Goal: Task Accomplishment & Management: Manage account settings

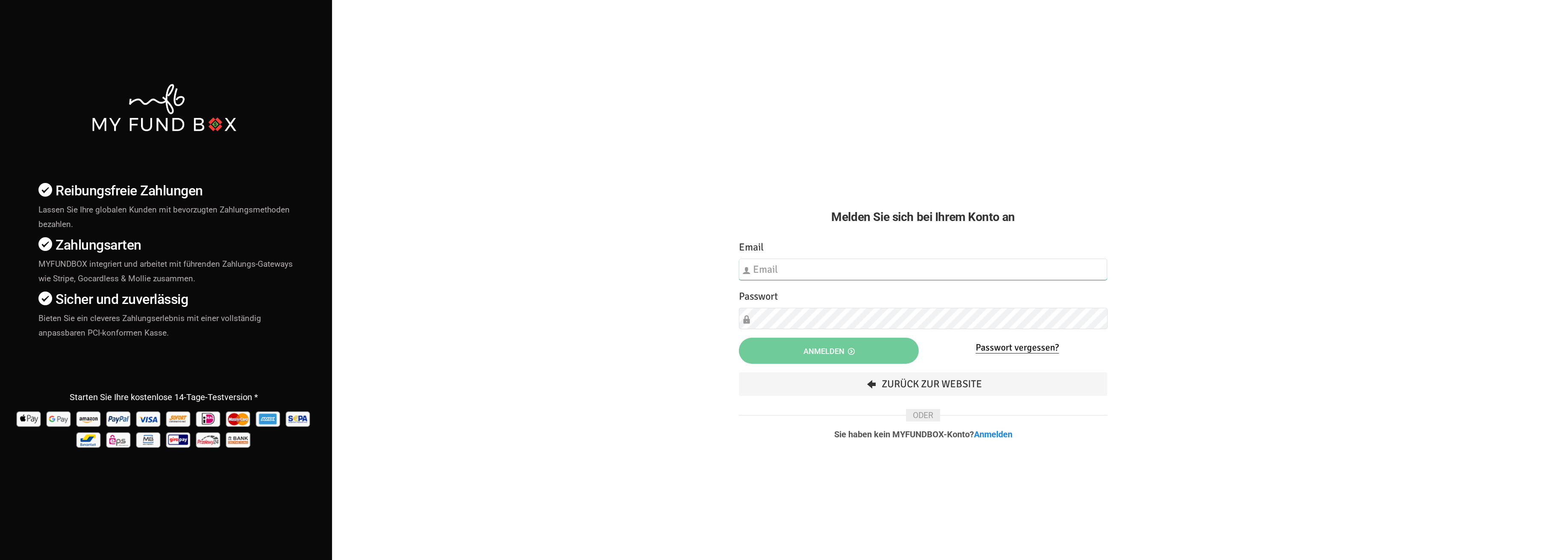
type input "[EMAIL_ADDRESS][DOMAIN_NAME]"
click at [896, 352] on button "Anmelden" at bounding box center [829, 351] width 180 height 26
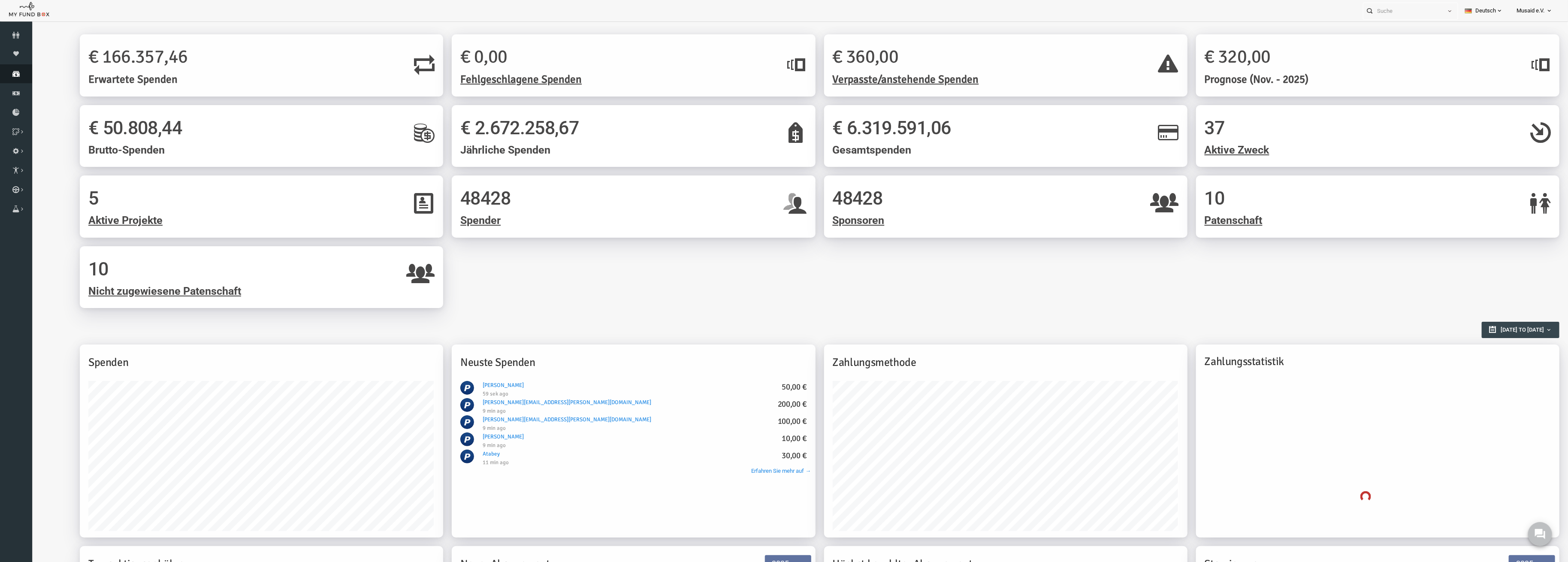
click at [8, 76] on icon at bounding box center [16, 73] width 32 height 7
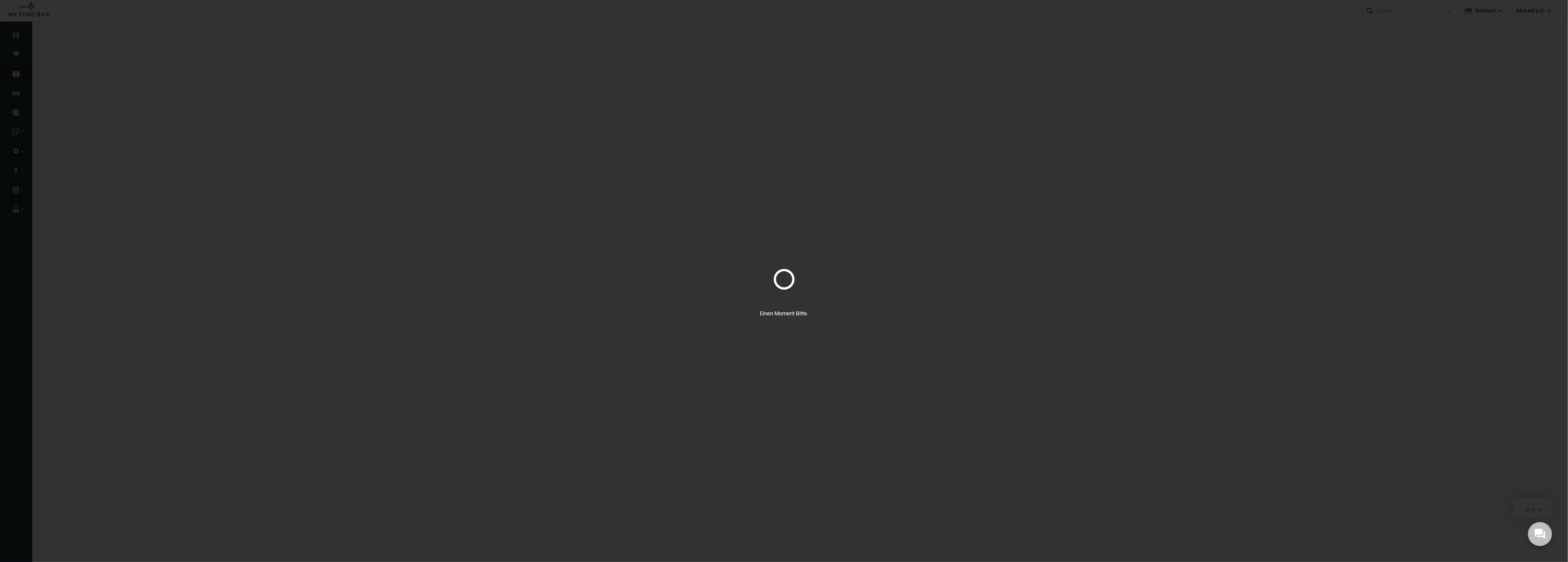
select select "100"
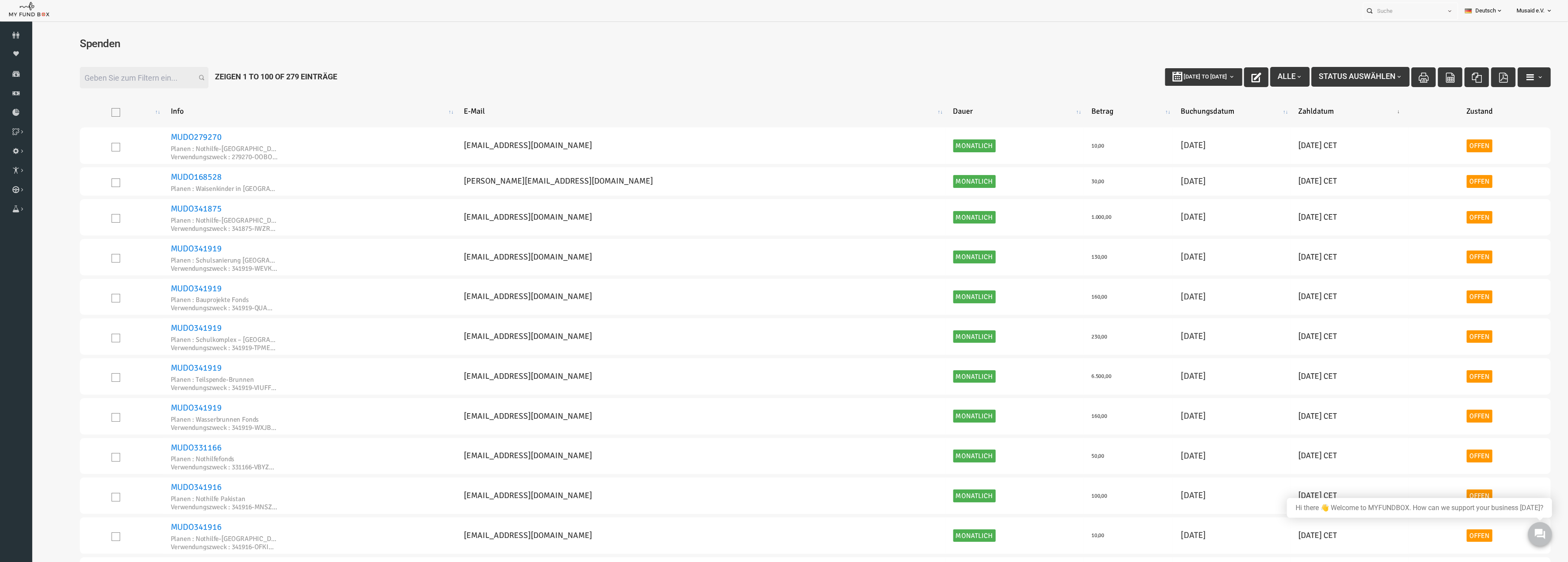
click at [77, 81] on input "Filter:" at bounding box center [113, 78] width 129 height 21
click at [117, 79] on input "Filter:" at bounding box center [113, 78] width 129 height 21
click at [154, 48] on h4 "Spenden" at bounding box center [785, 43] width 1489 height 16
drag, startPoint x: 93, startPoint y: 28, endPoint x: 31, endPoint y: 45, distance: 64.3
click at [32, 45] on html "Spender nicht gefunden Patenschaft nicht gefunden Partner nicht gefunden !!!! B…" at bounding box center [785, 306] width 1506 height 561
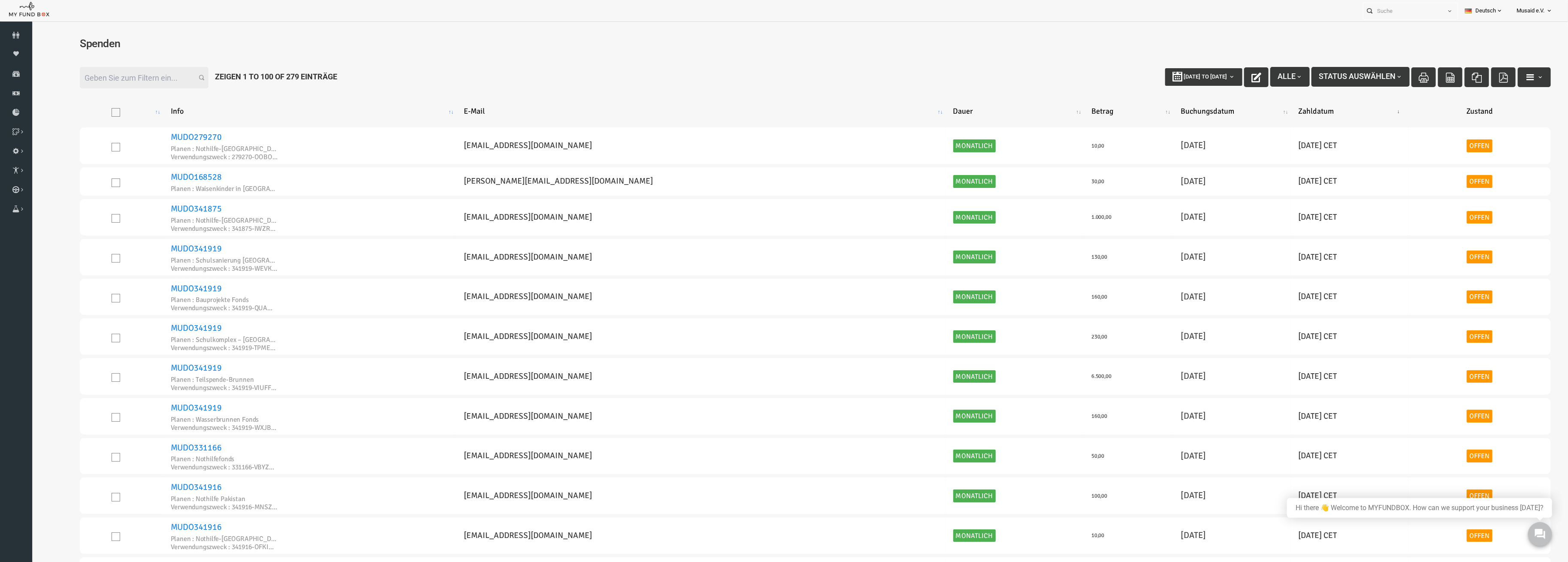
drag, startPoint x: 84, startPoint y: 37, endPoint x: -4, endPoint y: 38, distance: 88.0
click at [32, 38] on html "Spender nicht gefunden Patenschaft nicht gefunden Partner nicht gefunden !!!! B…" at bounding box center [785, 306] width 1506 height 561
drag, startPoint x: 86, startPoint y: 51, endPoint x: 32, endPoint y: 47, distance: 54.1
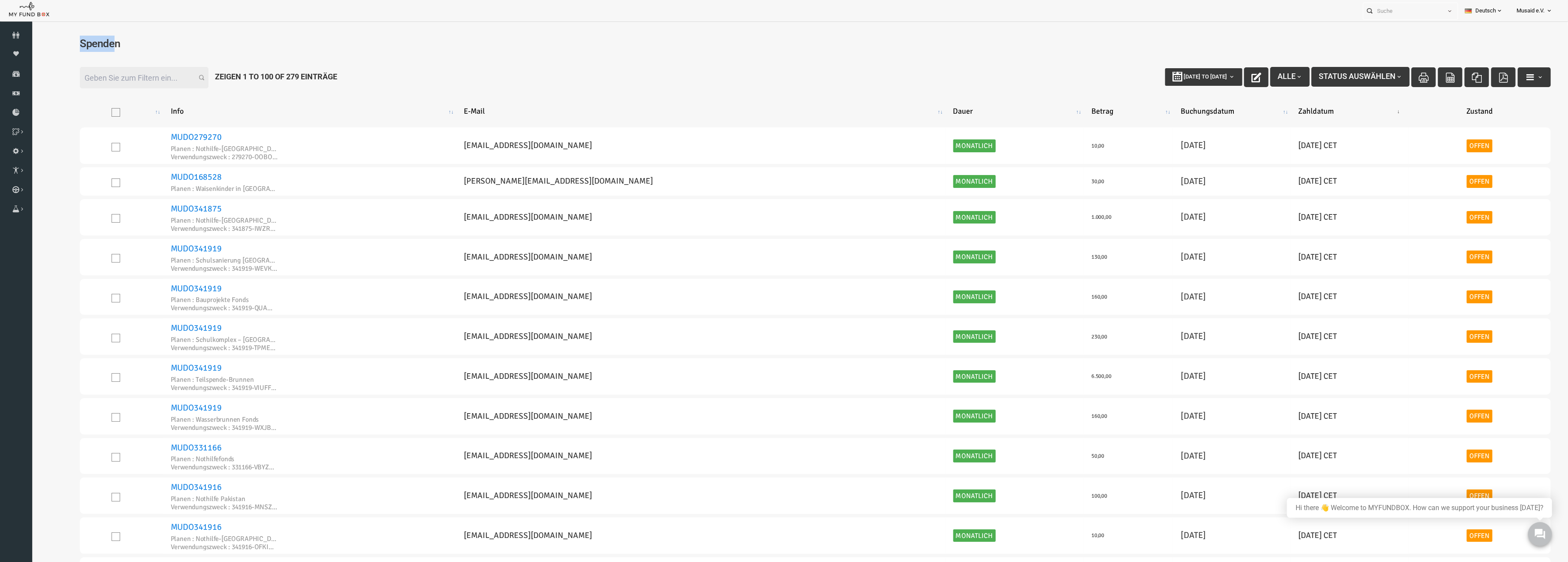
click at [32, 47] on div "Spenden" at bounding box center [785, 48] width 1506 height 35
click at [165, 40] on h4 "Spenden" at bounding box center [785, 43] width 1489 height 16
drag, startPoint x: 105, startPoint y: 49, endPoint x: 40, endPoint y: 48, distance: 65.0
click at [40, 48] on h4 "Spenden" at bounding box center [785, 43] width 1489 height 16
drag, startPoint x: 1258, startPoint y: 108, endPoint x: 1365, endPoint y: 27, distance: 134.2
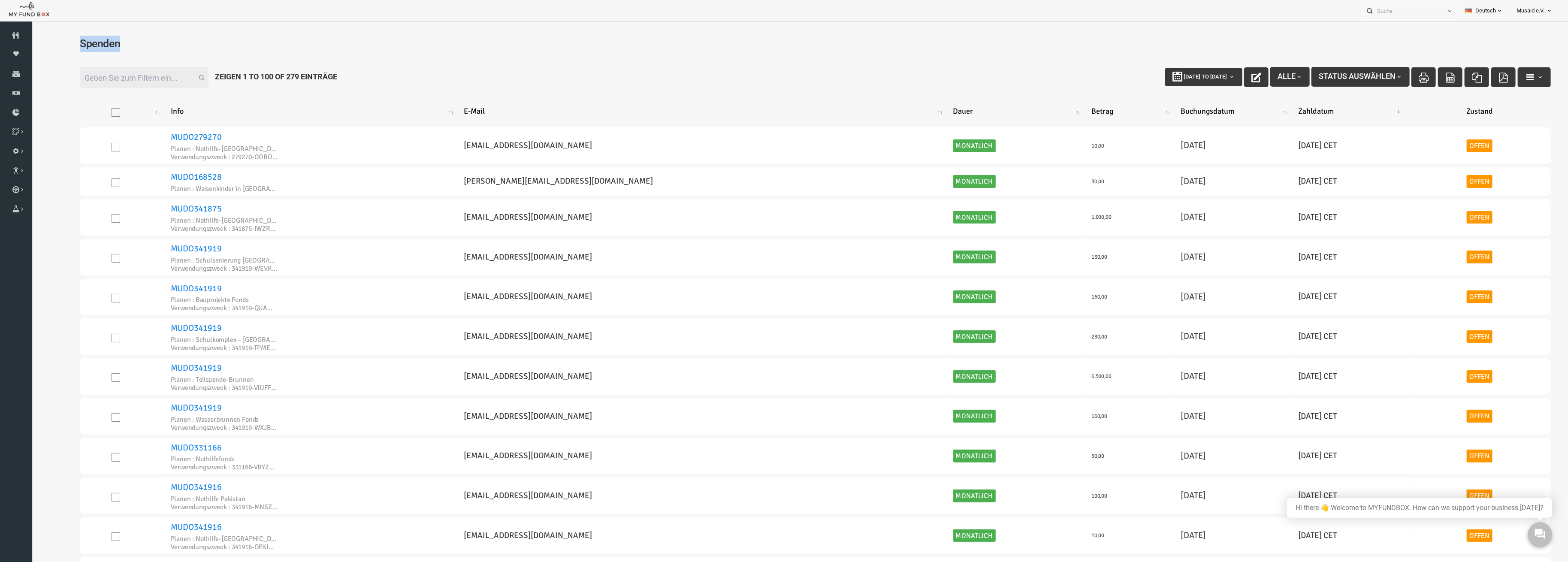
click at [1260, 108] on th "Zahldatum" at bounding box center [1319, 111] width 117 height 26
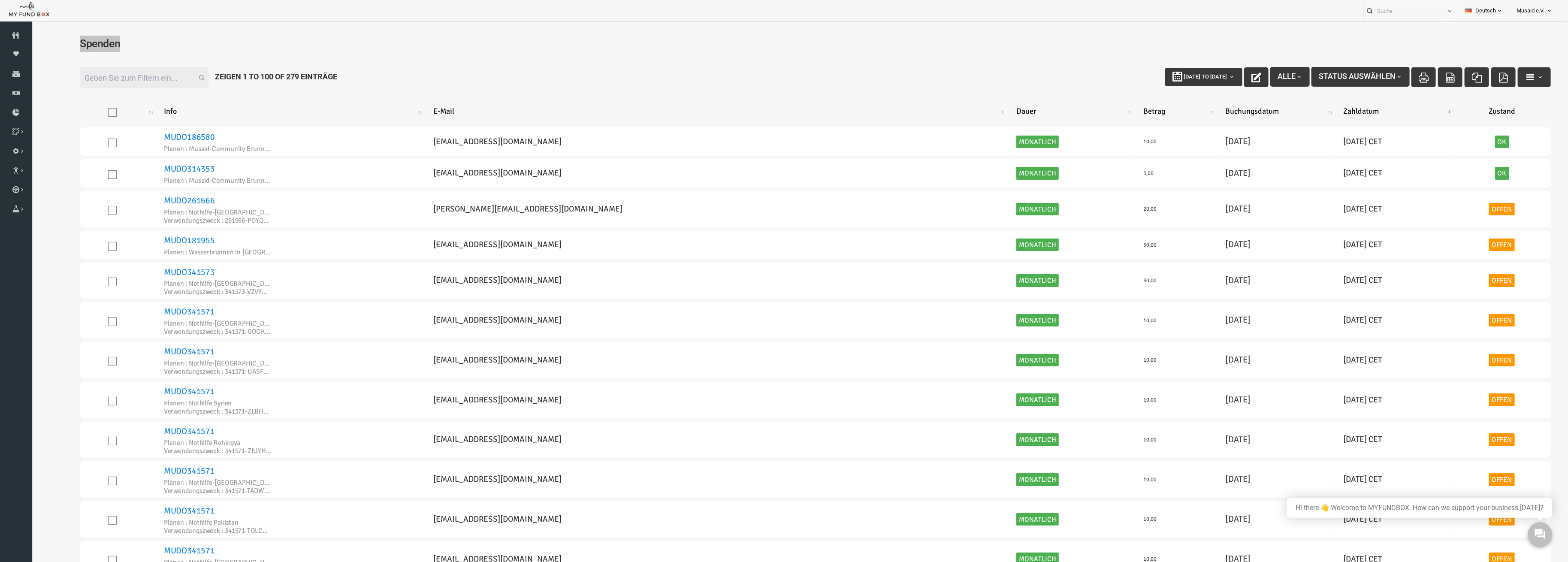
click at [1393, 10] on input "text" at bounding box center [1402, 11] width 78 height 16
click at [1377, 24] on div at bounding box center [800, 305] width 1536 height 568
click at [1384, 12] on input "text" at bounding box center [1402, 11] width 78 height 16
click at [1446, 9] on span "button" at bounding box center [1449, 11] width 7 height 7
click at [1396, 51] on label "Contact" at bounding box center [1421, 47] width 74 height 15
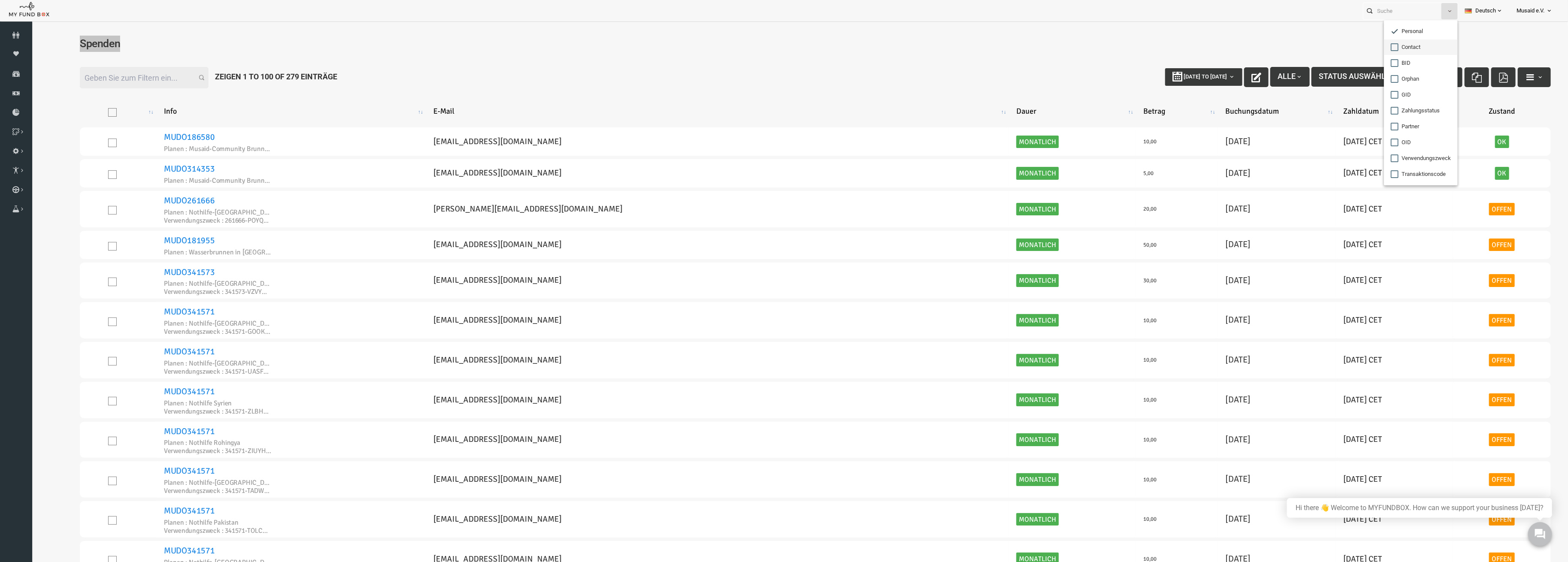
click at [1396, 51] on input "Contact" at bounding box center [1394, 47] width 8 height 8
drag, startPoint x: 1391, startPoint y: 21, endPoint x: 1393, endPoint y: 9, distance: 12.2
click at [1391, 21] on ul "Personal Contact BID Orphan GID Zahlungsstatus Partner OID Verwendungszweck Tra…" at bounding box center [1462, 10] width 197 height 21
drag, startPoint x: 1393, startPoint y: 9, endPoint x: 1437, endPoint y: 8, distance: 44.0
click at [1393, 9] on input "text" at bounding box center [1402, 11] width 78 height 16
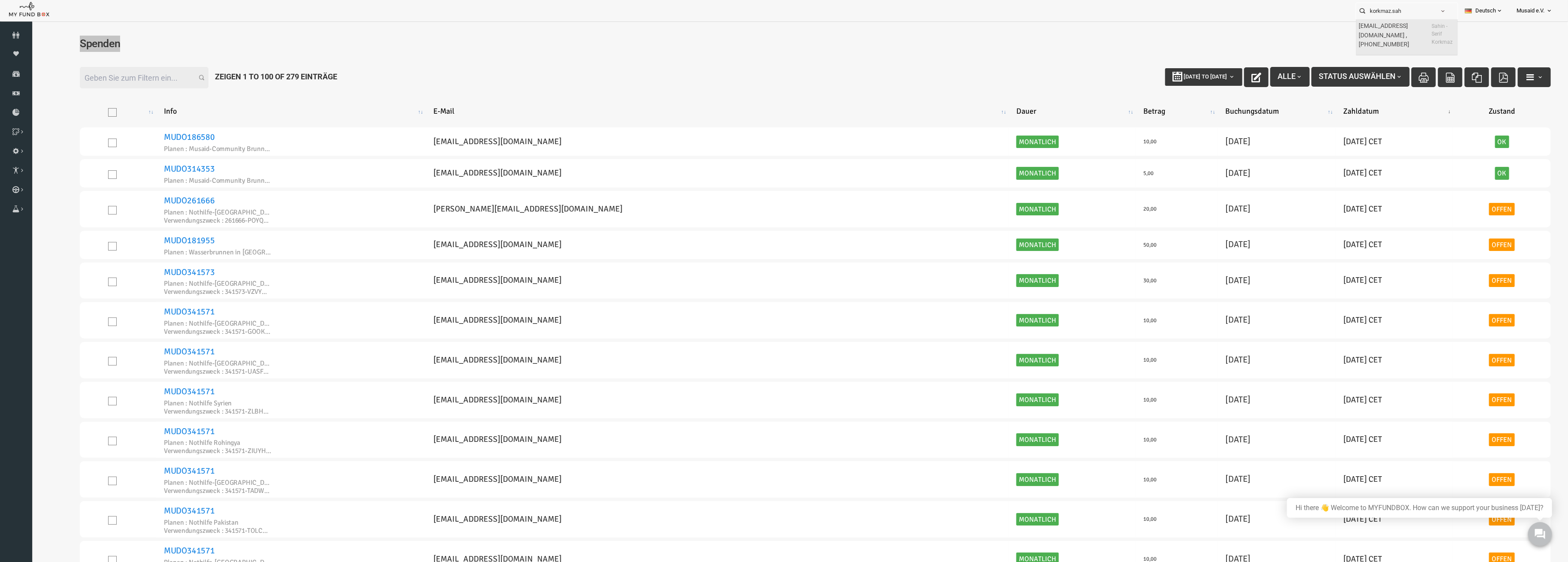
click at [1412, 46] on label "[EMAIL_ADDRESS][DOMAIN_NAME] ,[PHONE_NUMBER]" at bounding box center [1394, 35] width 71 height 28
type input "[EMAIL_ADDRESS][DOMAIN_NAME] ,[PHONE_NUMBER] Sahin -Serif Korkmaz"
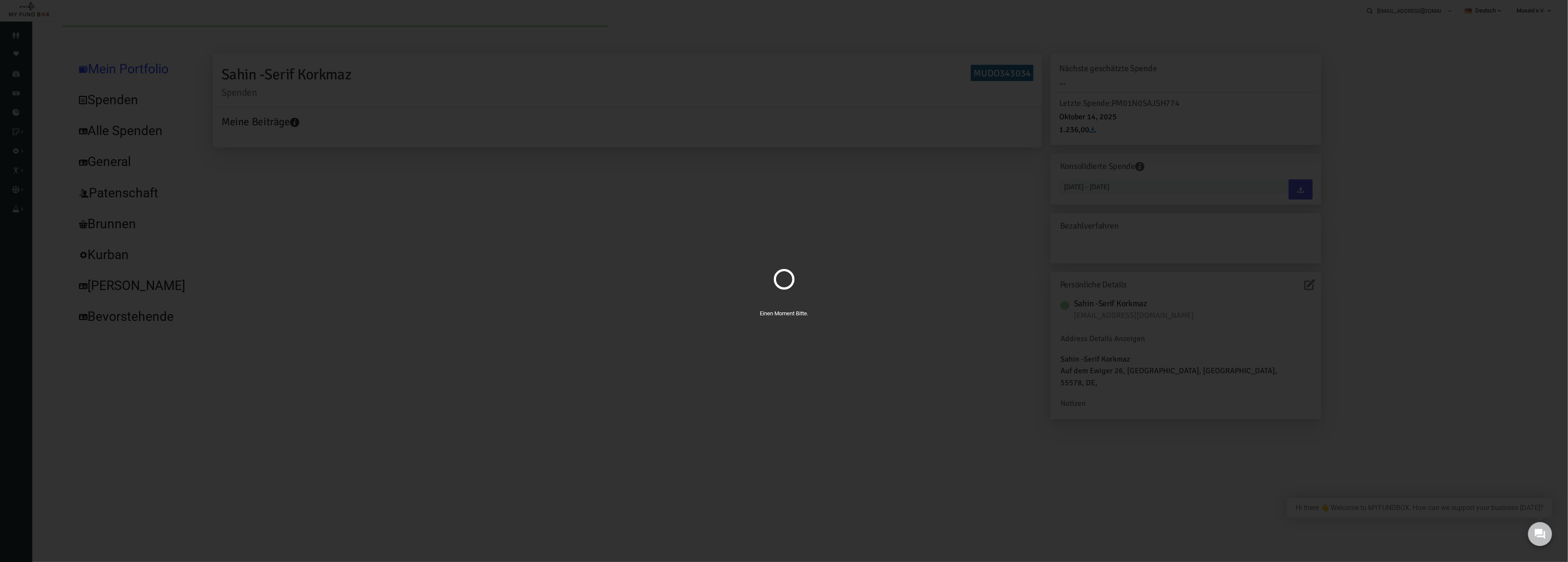
click at [141, 139] on div "Einen Moment Bitte." at bounding box center [784, 281] width 1568 height 562
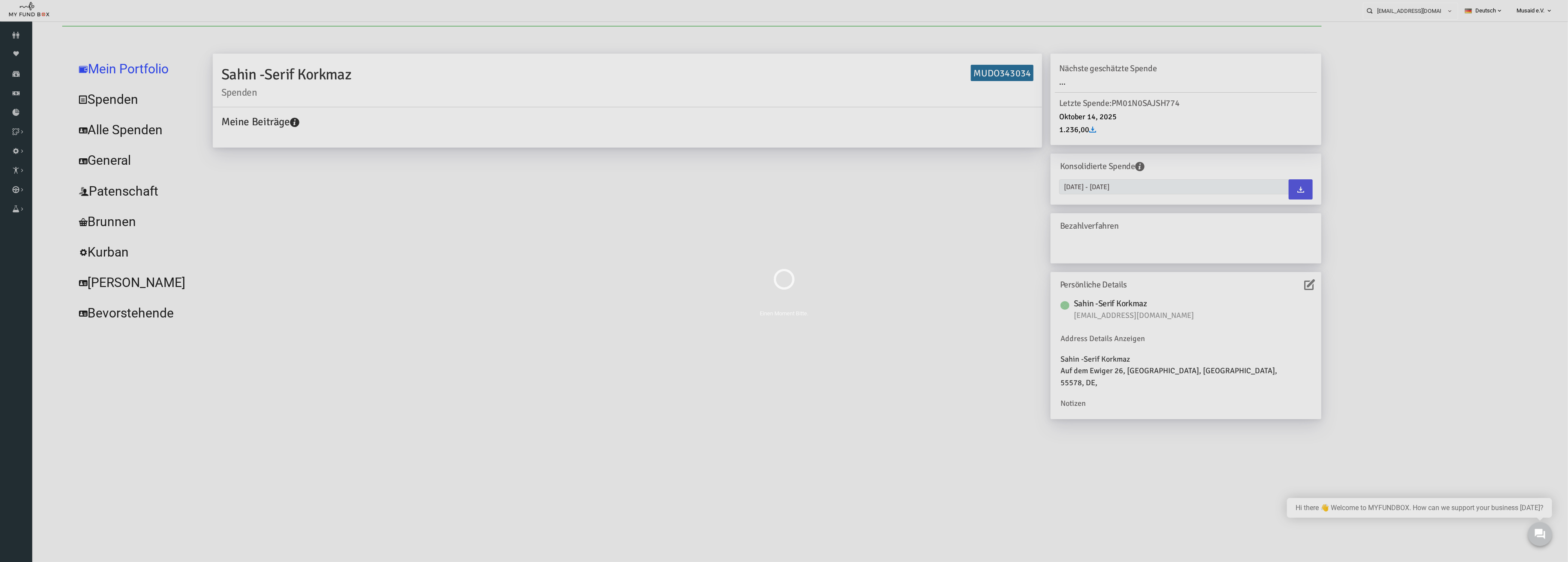
click at [141, 131] on div "Einen Moment Bitte." at bounding box center [784, 281] width 1568 height 562
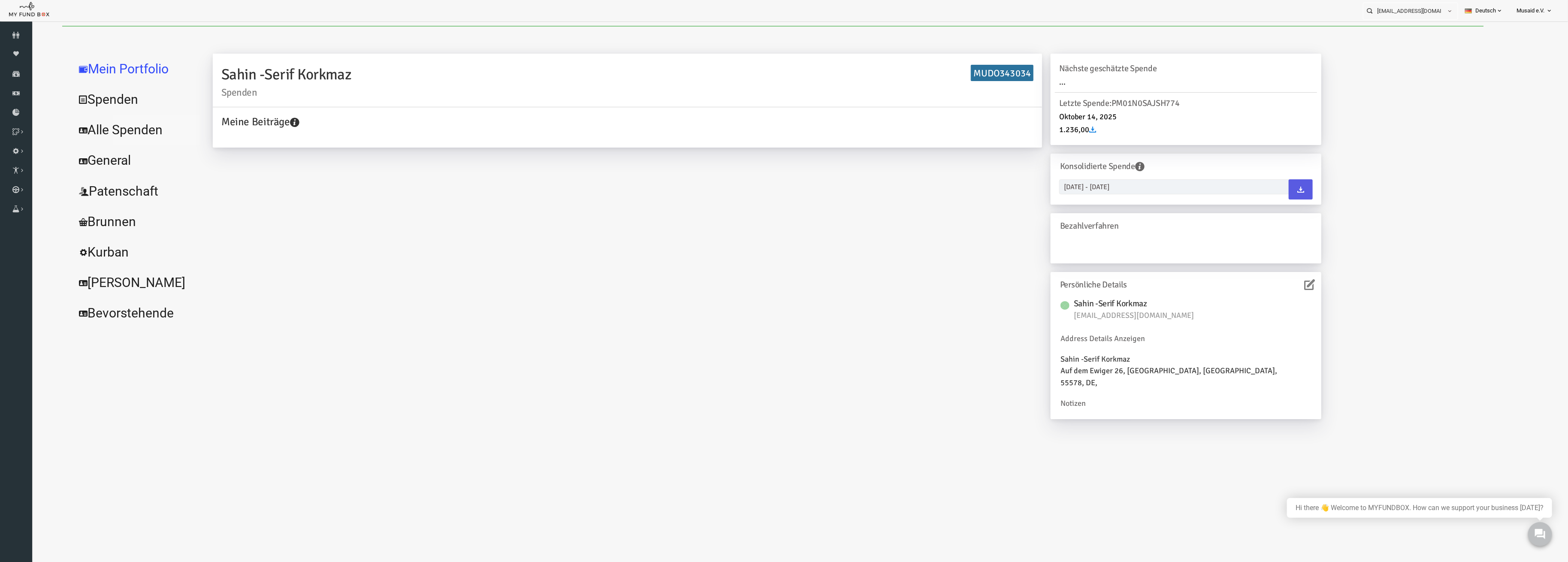
drag, startPoint x: 103, startPoint y: 130, endPoint x: 150, endPoint y: 128, distance: 47.0
click at [103, 130] on link "Alle Spenden" at bounding box center [104, 130] width 129 height 31
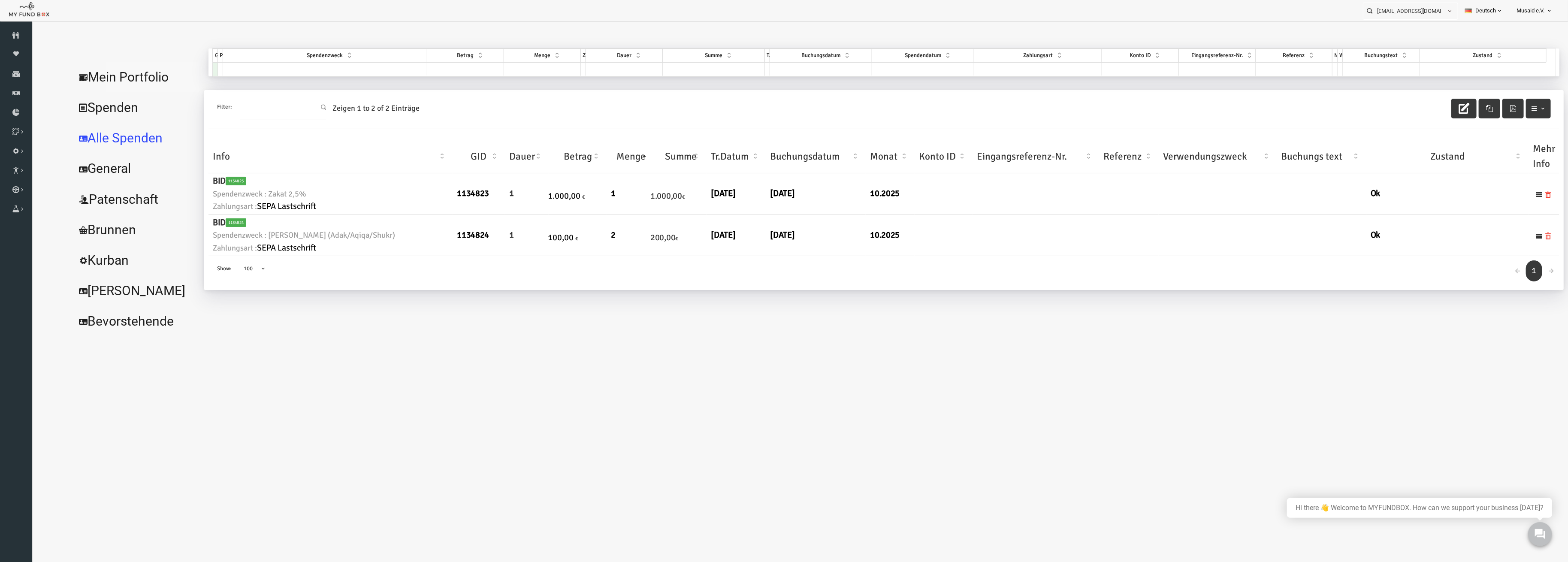
click at [97, 71] on link "Mein Portfolio" at bounding box center [104, 77] width 129 height 31
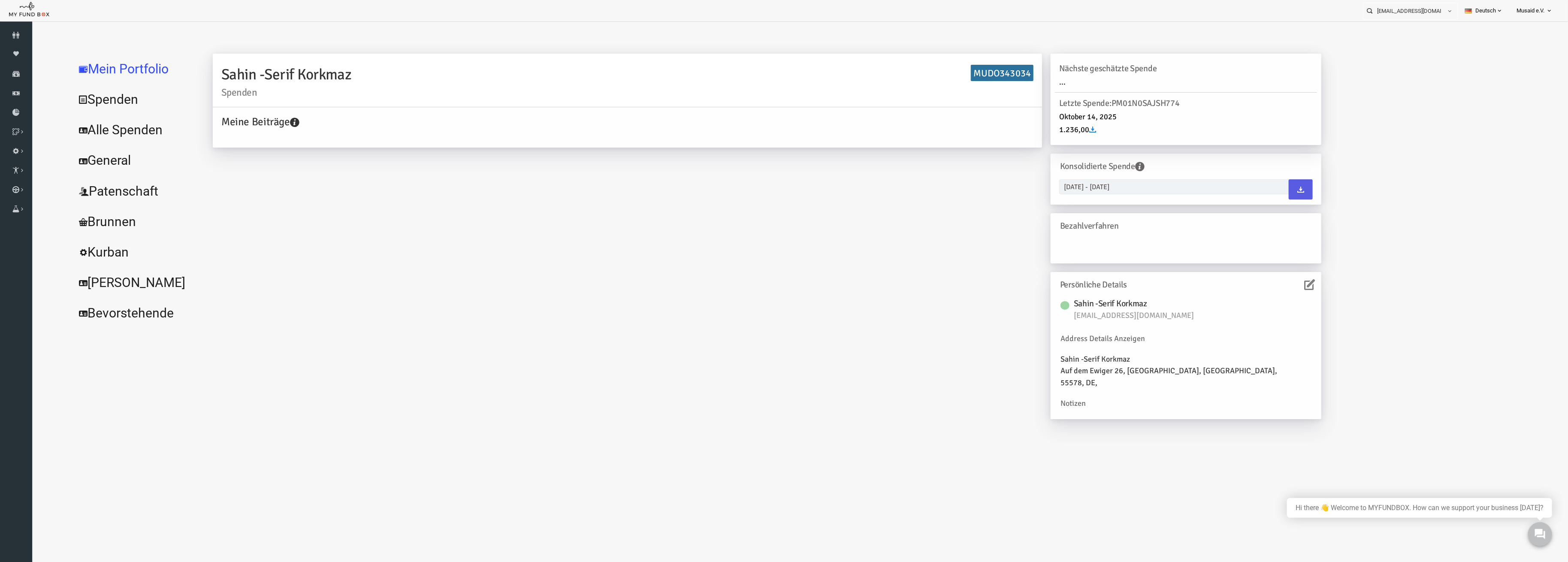
click at [106, 126] on link "Alle Spenden" at bounding box center [104, 130] width 129 height 31
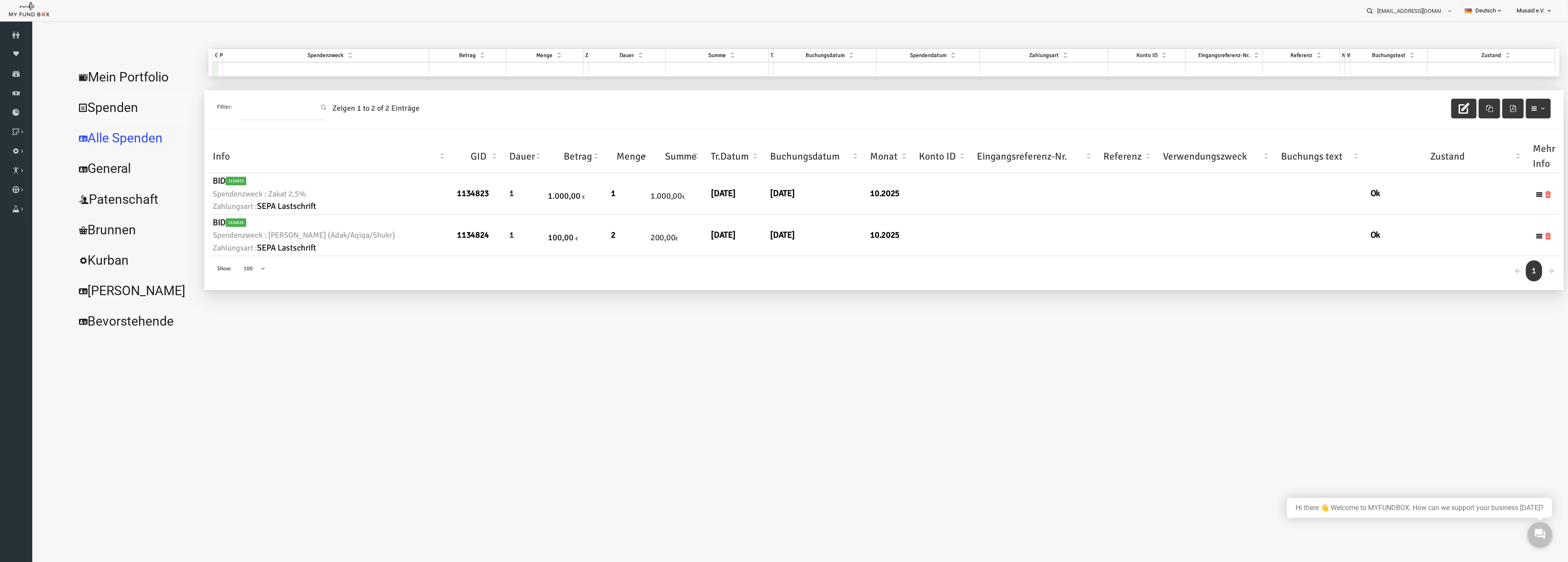
click at [93, 104] on link "Spenden" at bounding box center [104, 108] width 129 height 31
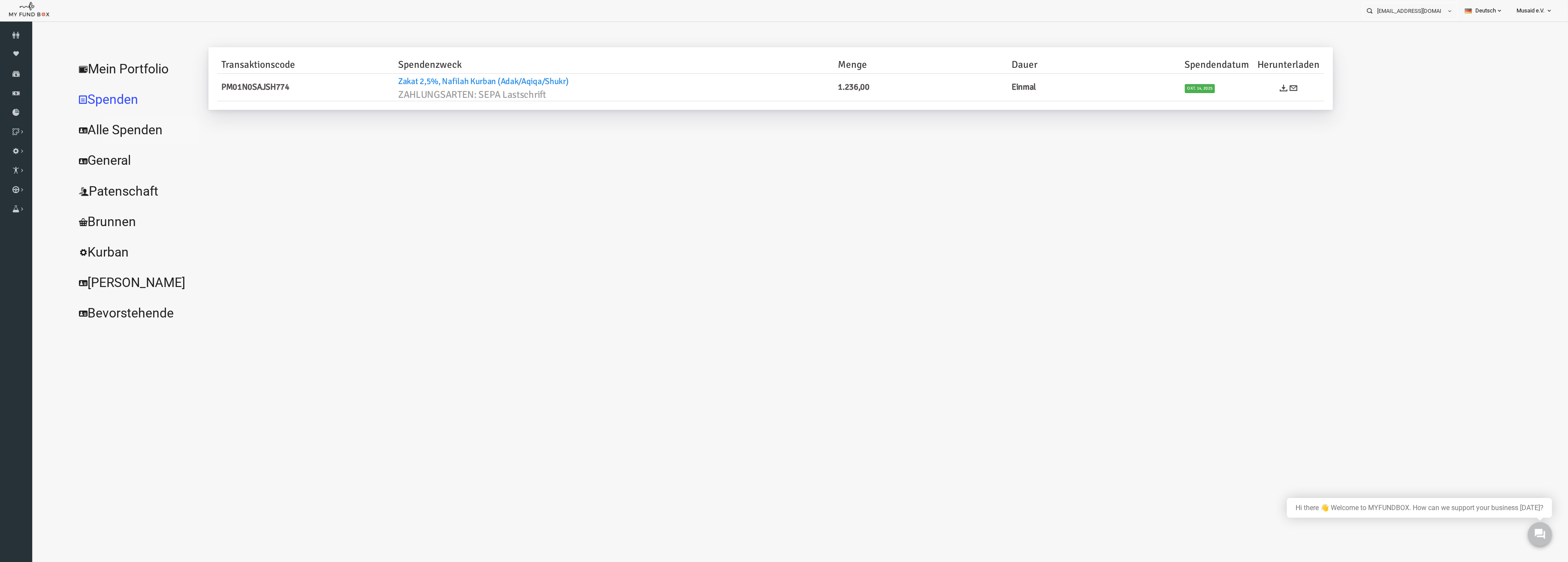
click at [93, 138] on link "Alle Spenden" at bounding box center [104, 130] width 129 height 31
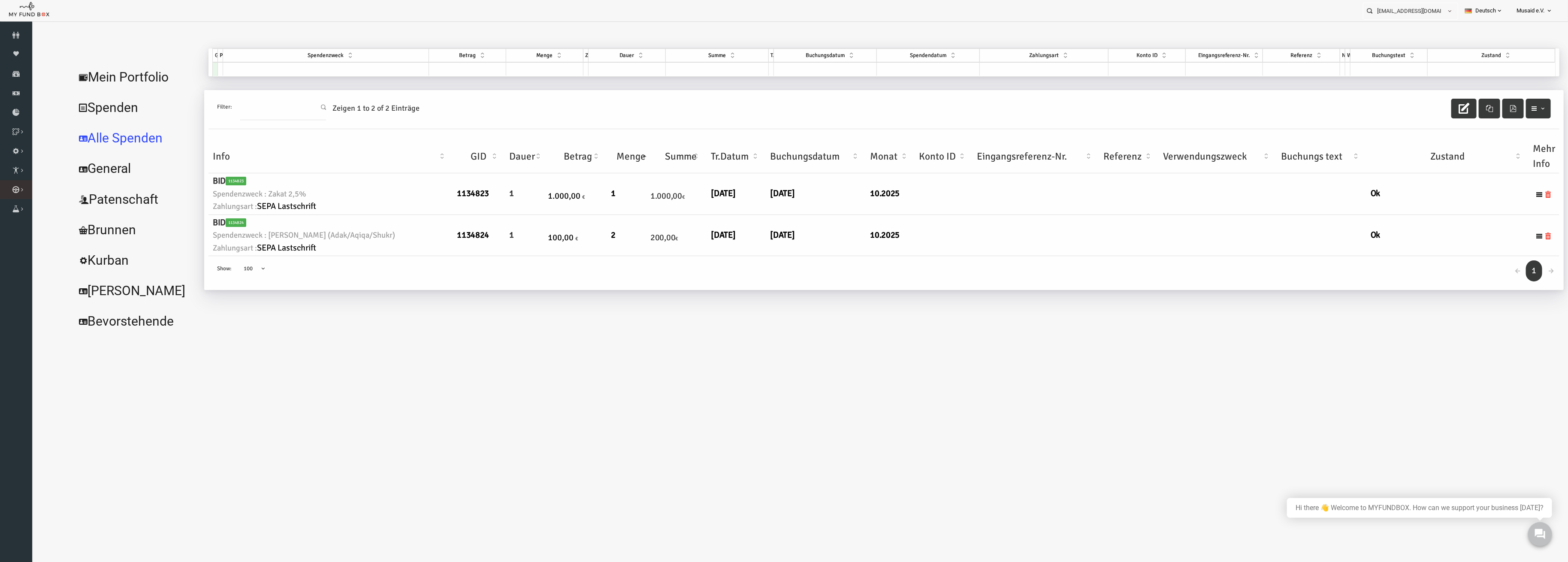
click at [0, 0] on icon at bounding box center [0, 0] width 0 height 0
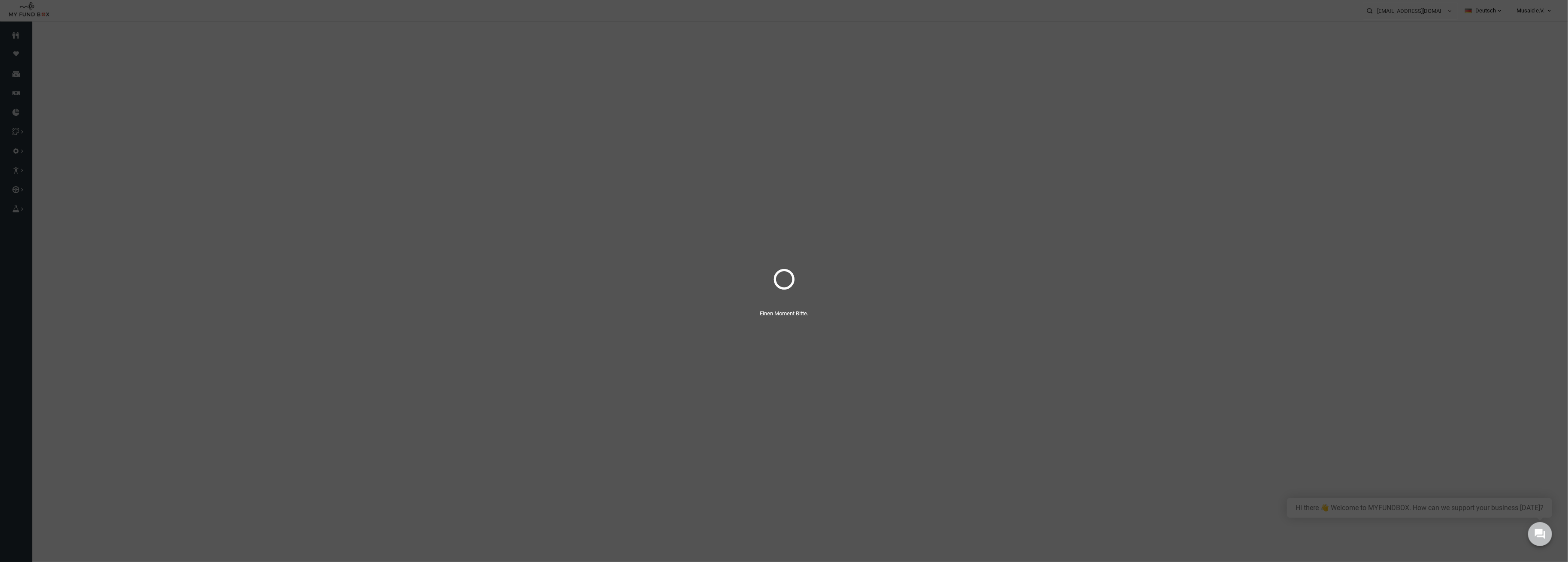
select select "100"
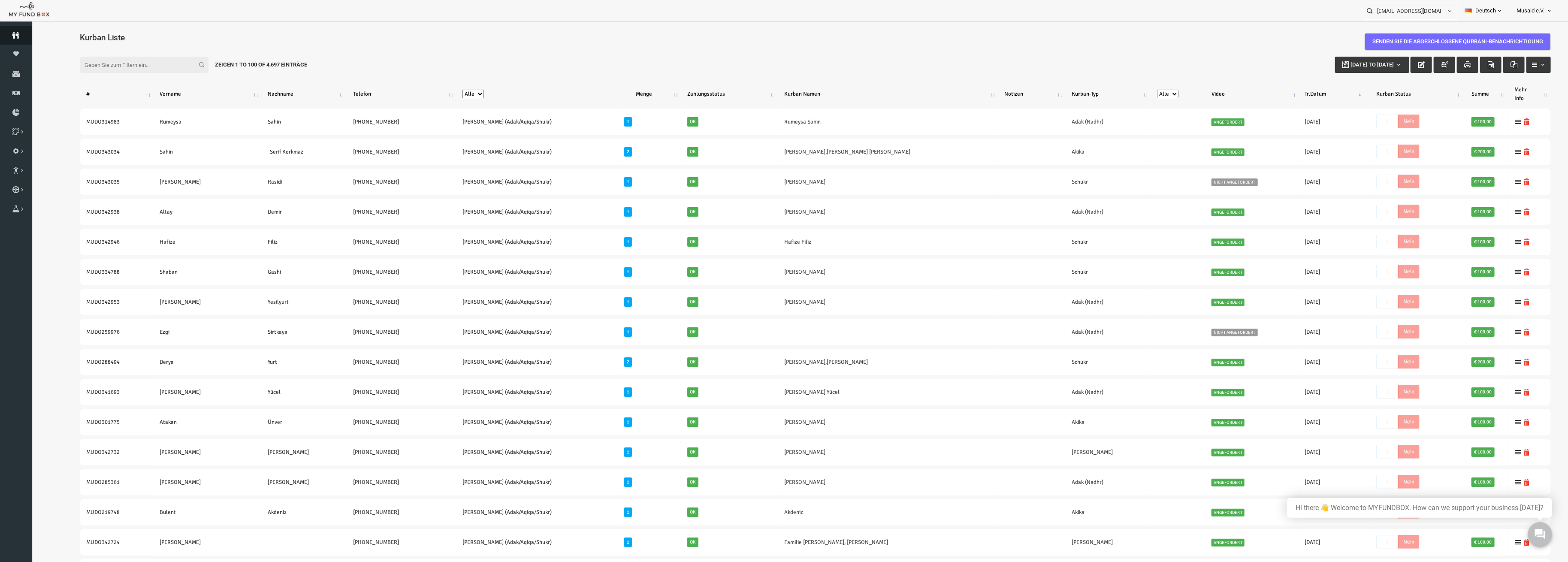
click at [13, 34] on icon at bounding box center [16, 35] width 32 height 7
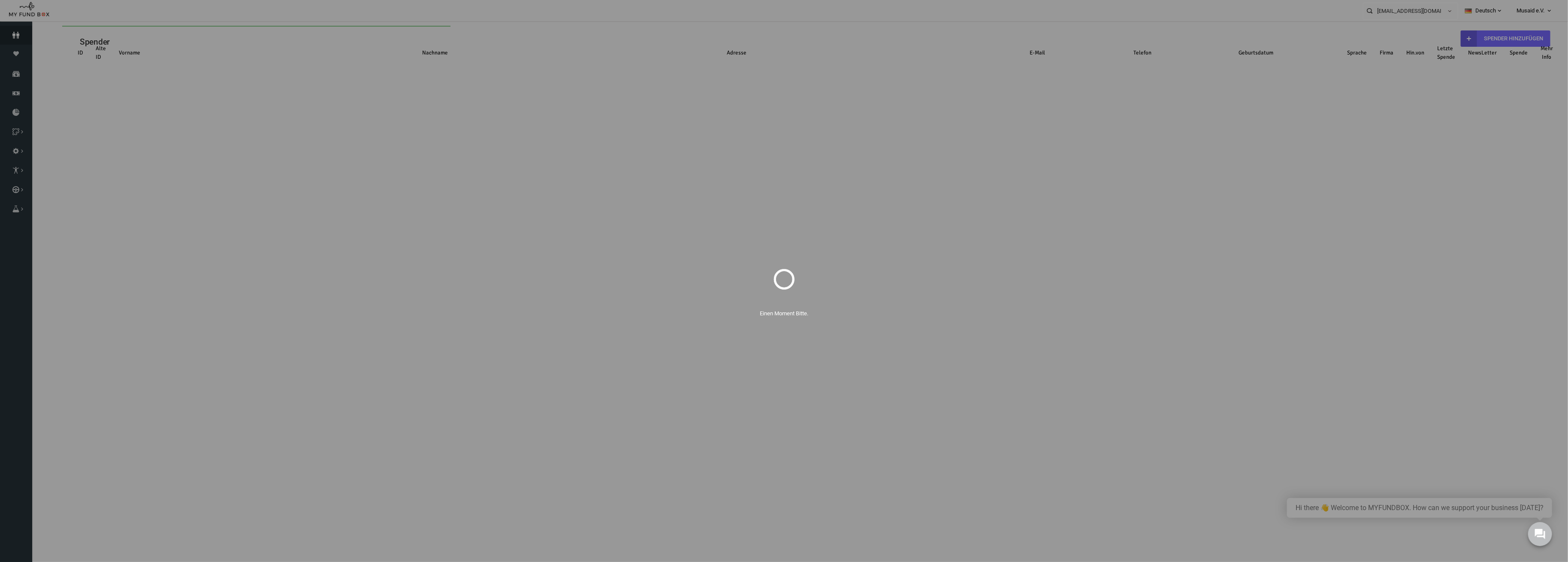
select select "100"
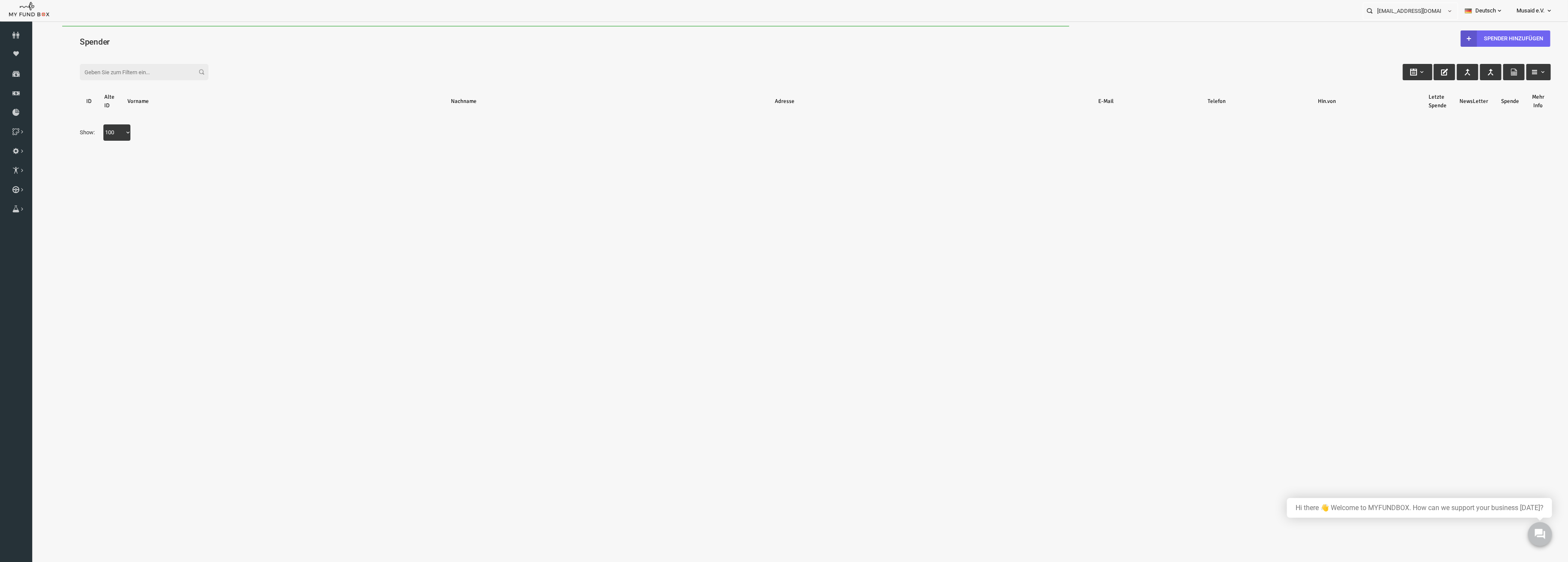
click at [1440, 40] on icon at bounding box center [1438, 38] width 7 height 7
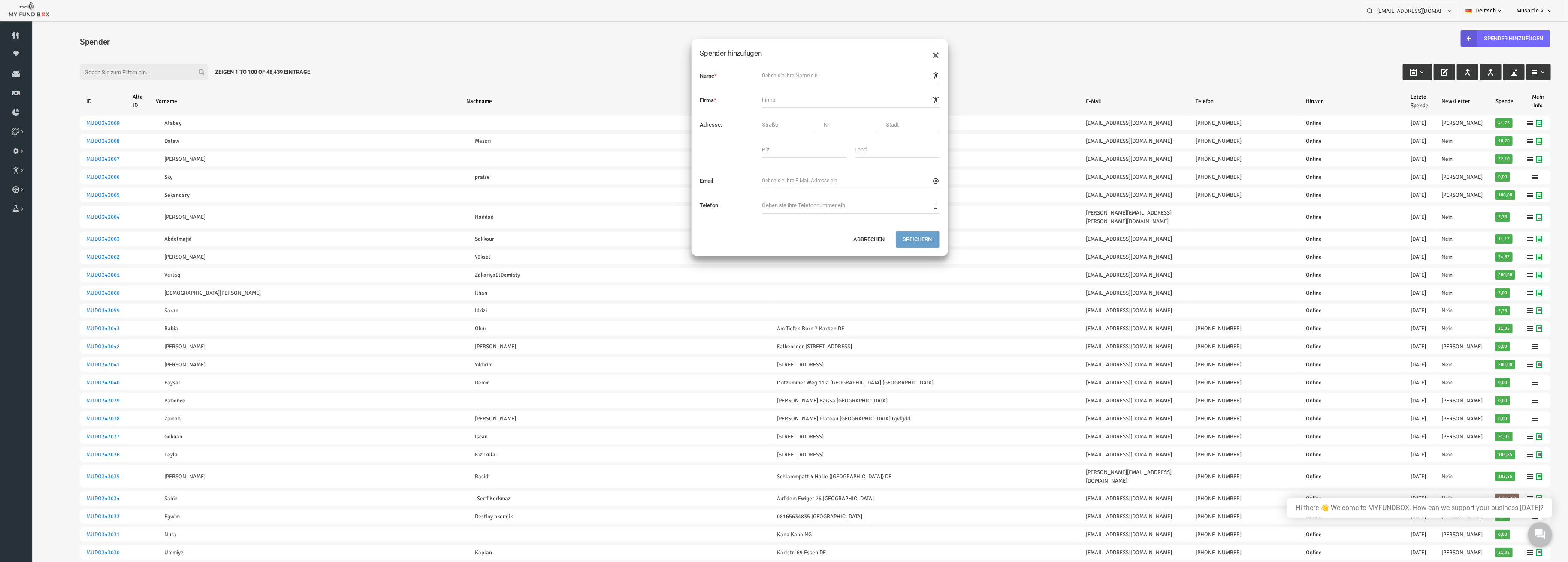
click at [808, 62] on div "Name * Firma * Adresse: Email" at bounding box center [789, 145] width 257 height 172
drag, startPoint x: 800, startPoint y: 72, endPoint x: 824, endPoint y: 74, distance: 24.1
click at [800, 72] on input "text" at bounding box center [819, 75] width 178 height 15
type input "[PERSON_NAME]"
click at [885, 243] on div "× Spender hinzufügen Name * Firma * Adresse: Email" at bounding box center [789, 147] width 257 height 218
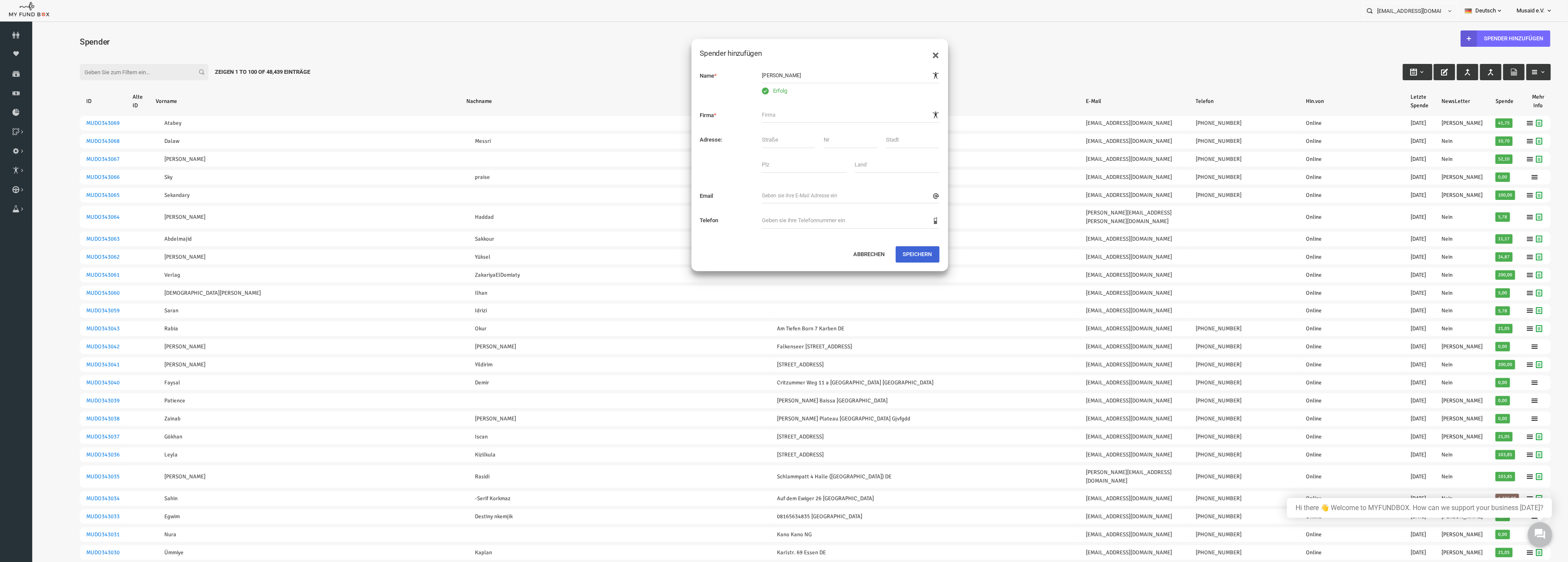
click at [893, 254] on button "Speichern" at bounding box center [887, 254] width 44 height 16
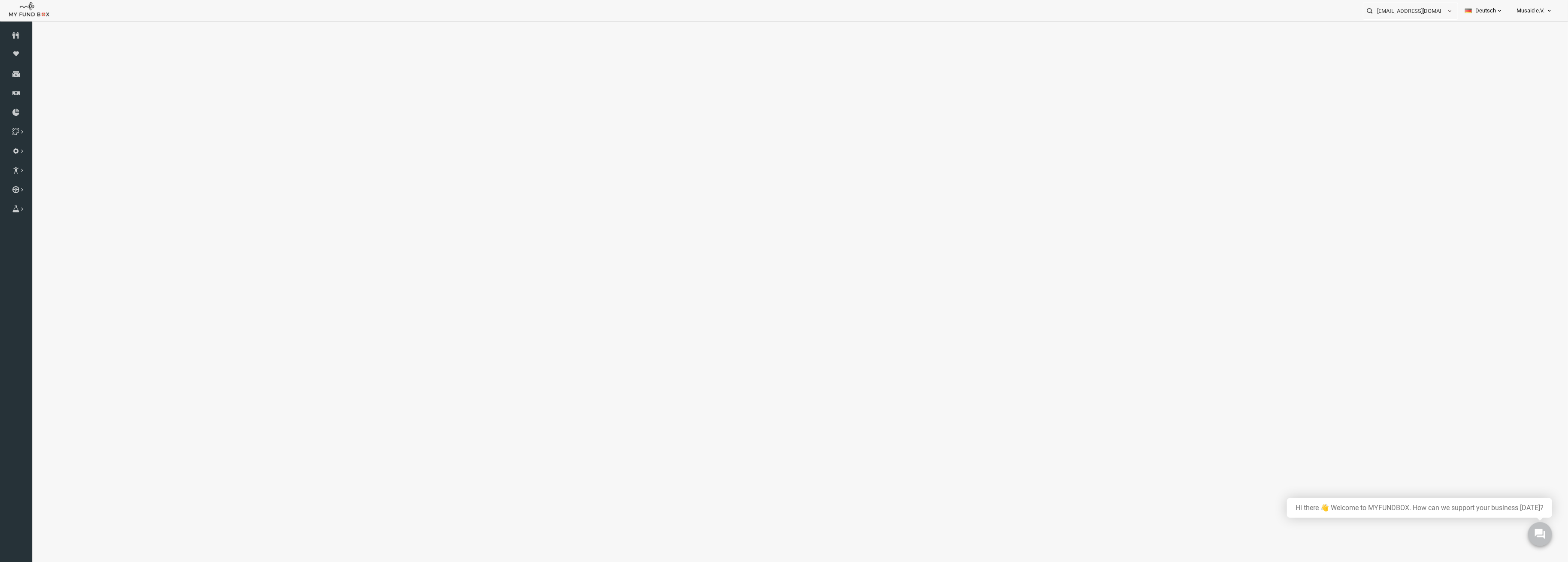
select select "100"
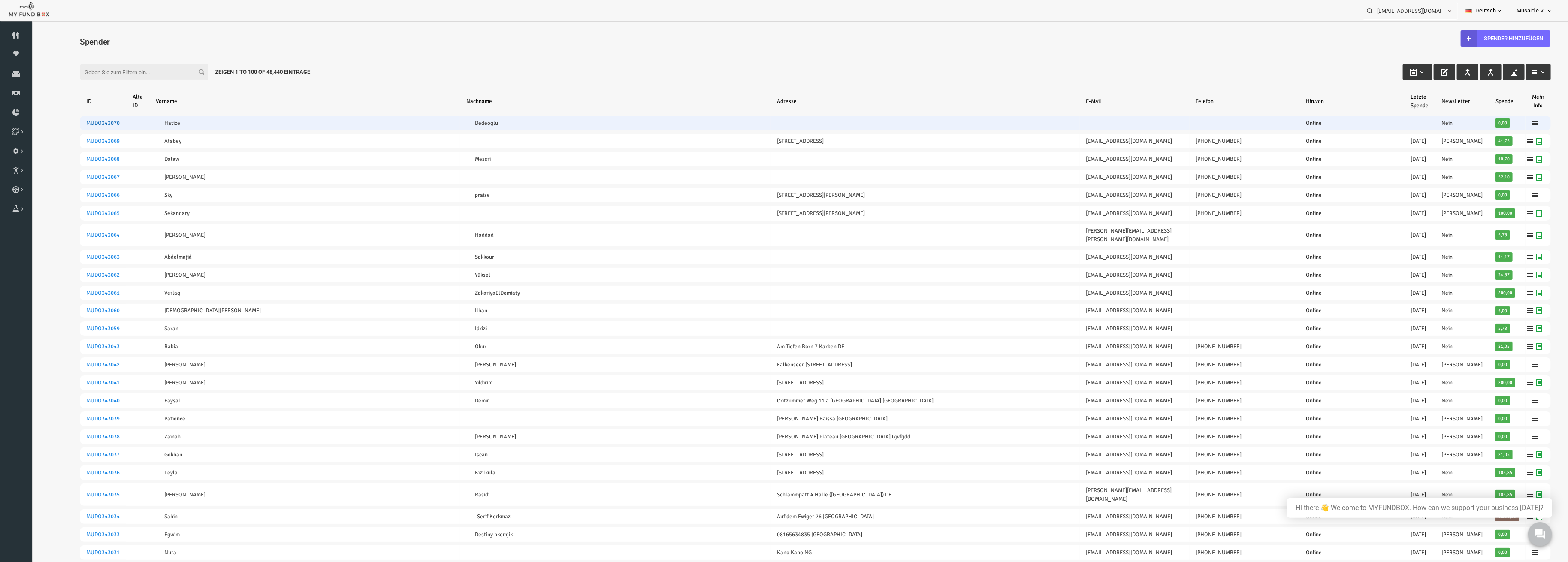
click at [68, 122] on link "MUDO343070" at bounding box center [72, 123] width 34 height 7
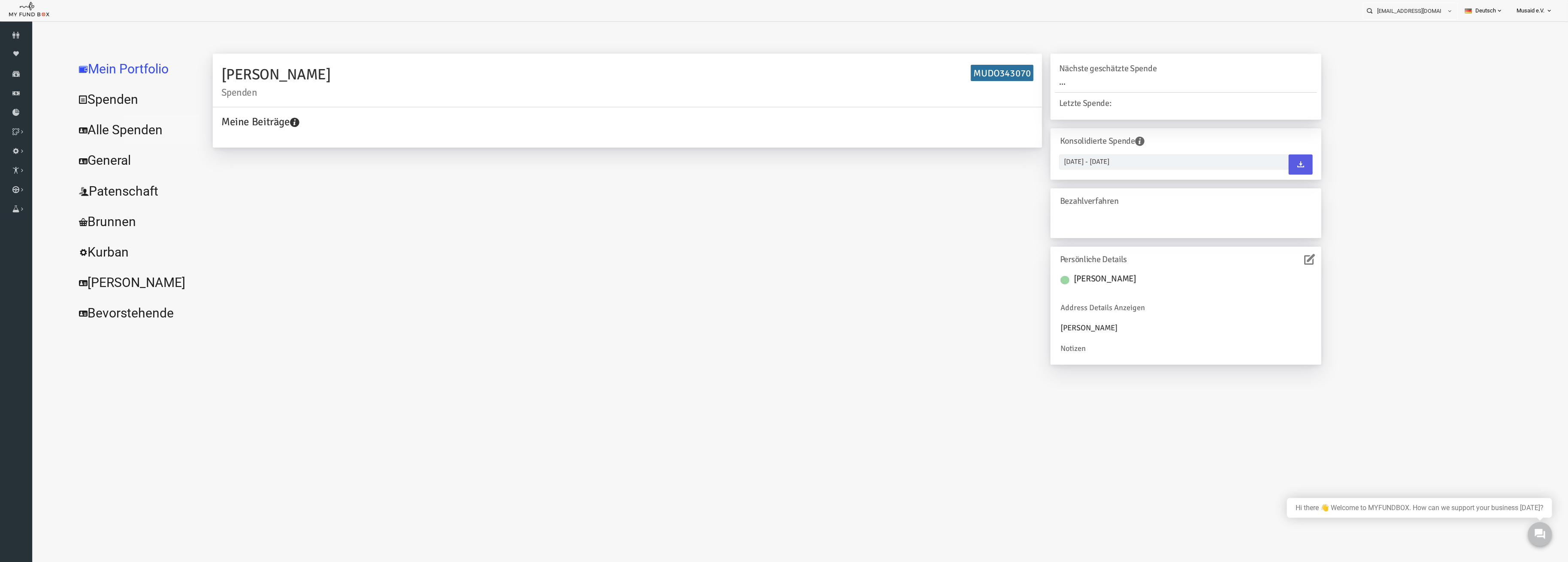
click at [114, 136] on link "Alle Spenden" at bounding box center [104, 130] width 129 height 31
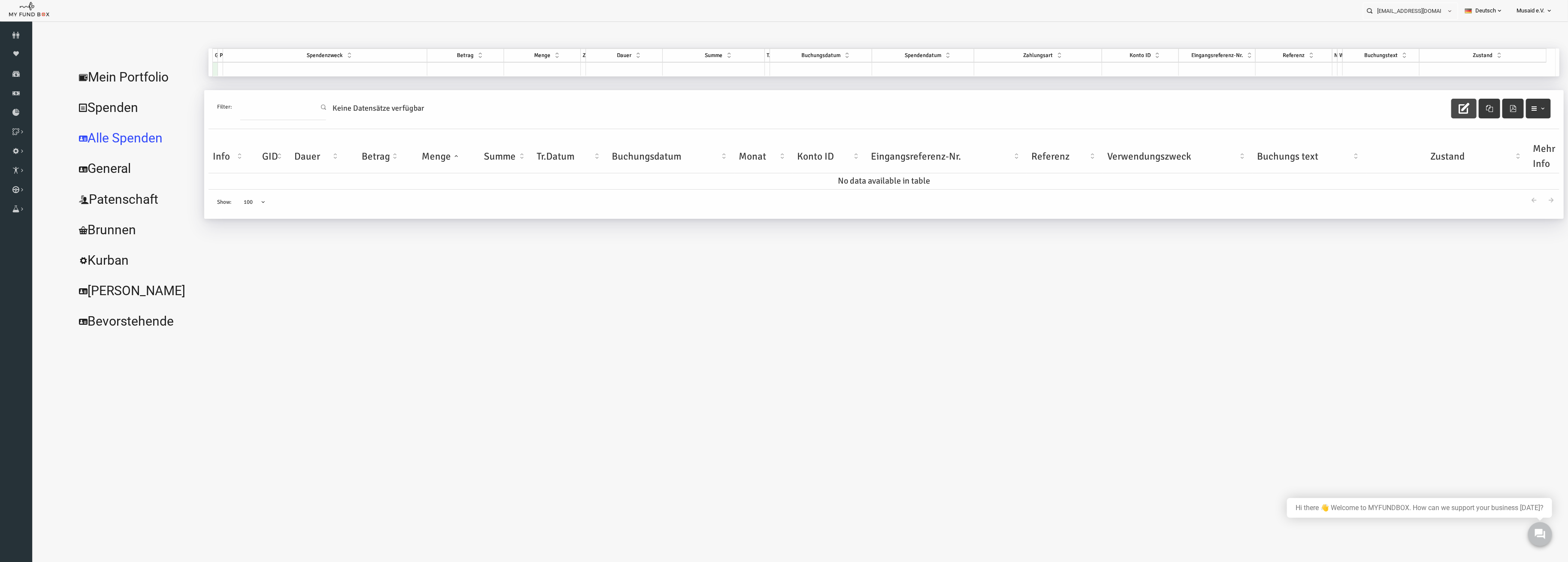
click at [1440, 103] on button "button" at bounding box center [1433, 108] width 25 height 20
click at [1429, 107] on icon "button" at bounding box center [1434, 109] width 11 height 11
click at [274, 70] on td at bounding box center [295, 69] width 206 height 13
click at [274, 70] on span at bounding box center [293, 70] width 202 height 16
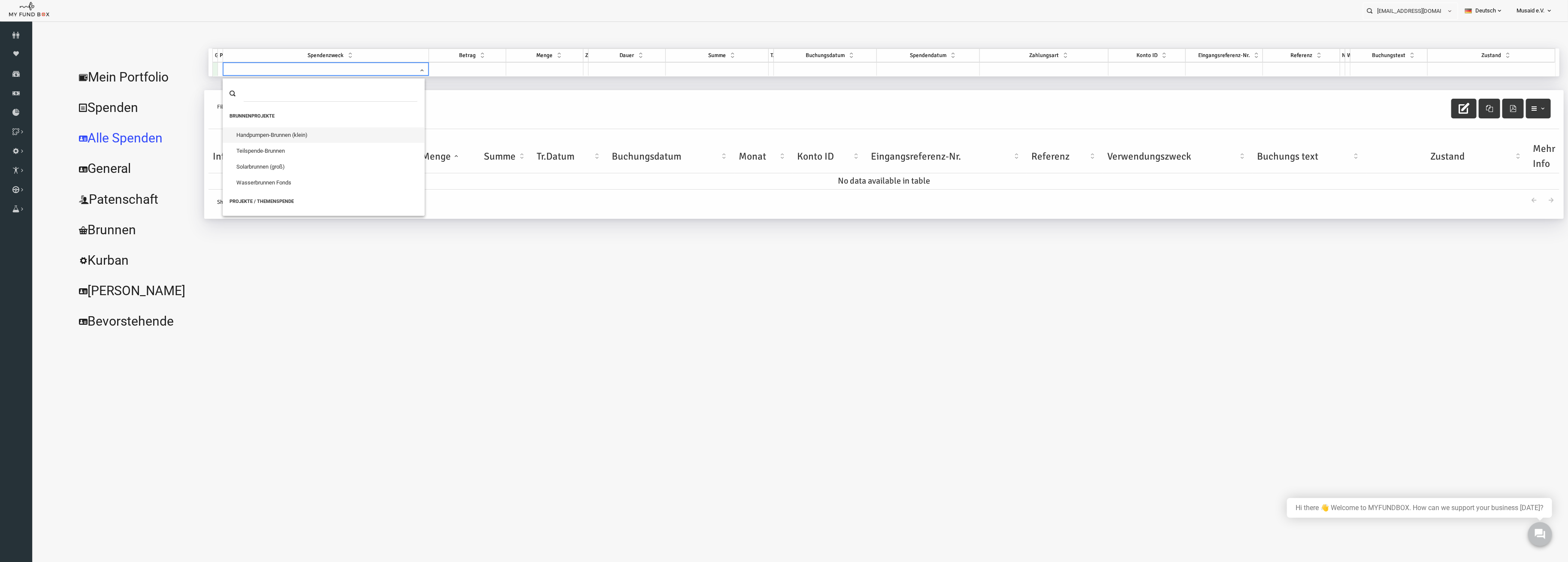
click at [319, 69] on span at bounding box center [293, 70] width 202 height 16
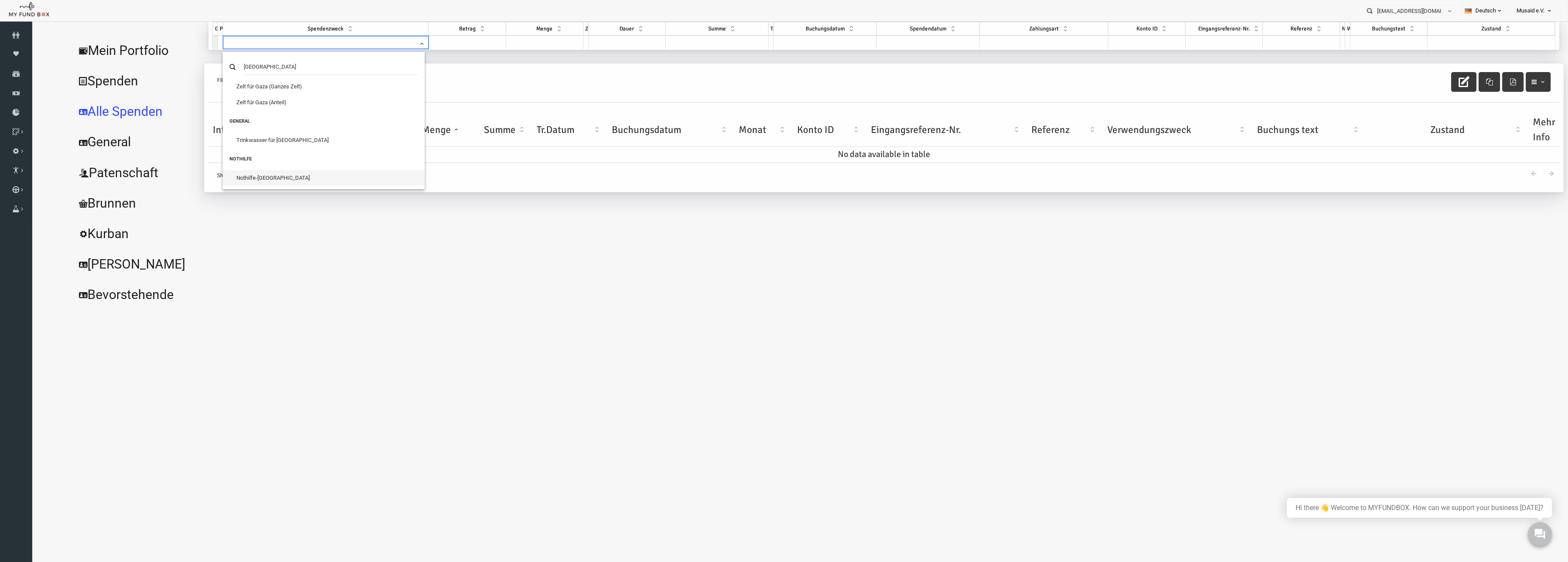
type input "[GEOGRAPHIC_DATA]"
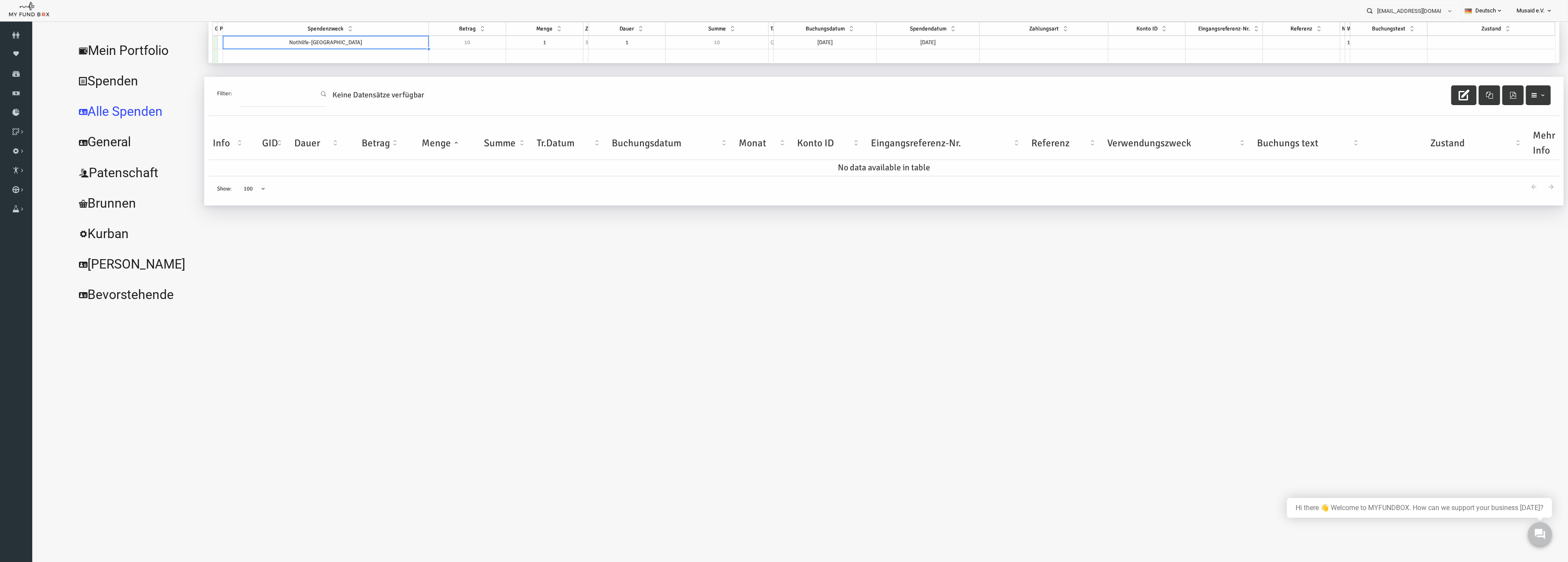
click at [182, 47] on div "GID Partner Spendenzweck Betrag [PERSON_NAME] Zyklus [PERSON_NAME] Summe Typ Bu…" at bounding box center [182, 42] width 0 height 41
drag, startPoint x: 475, startPoint y: 47, endPoint x: 494, endPoint y: 40, distance: 20.2
click at [475, 47] on div at bounding box center [475, 42] width 1 height 13
drag, startPoint x: 504, startPoint y: 38, endPoint x: 433, endPoint y: 49, distance: 71.8
click at [433, 49] on div "GID Partner Spendenzweck Betrag [PERSON_NAME] Zyklus [PERSON_NAME] Summe Typ Bu…" at bounding box center [853, 42] width 1343 height 41
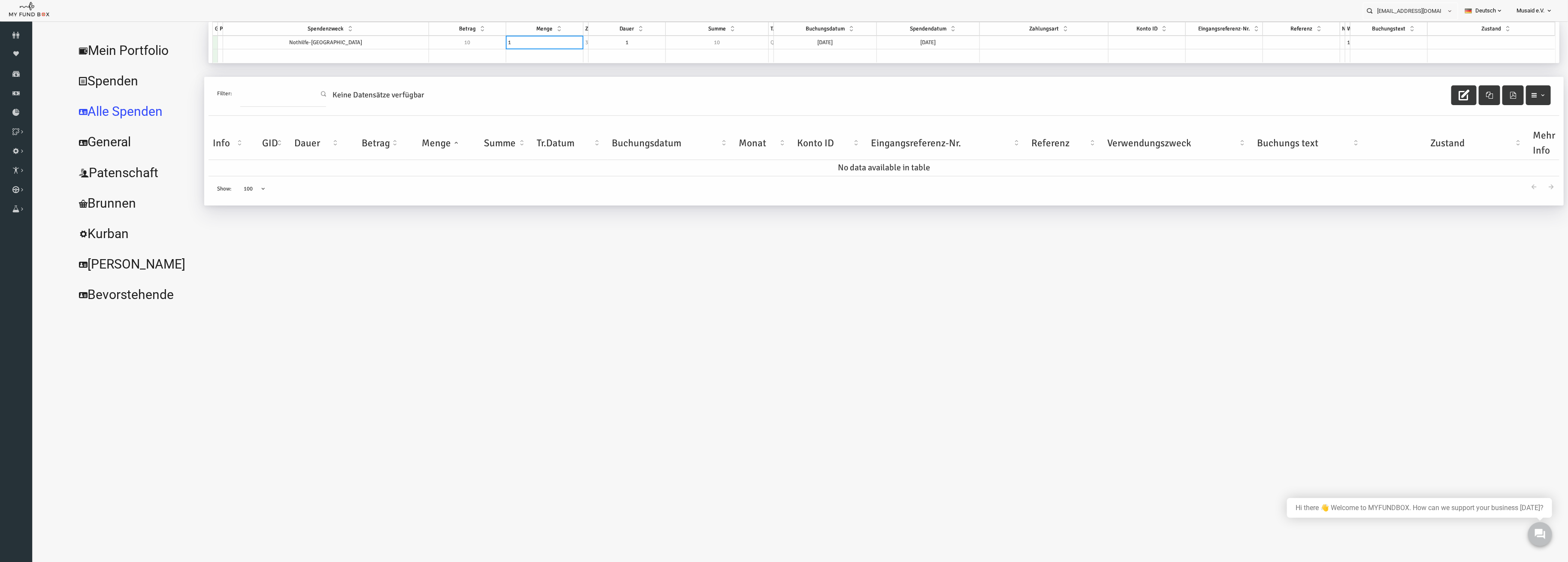
type textarea "5"
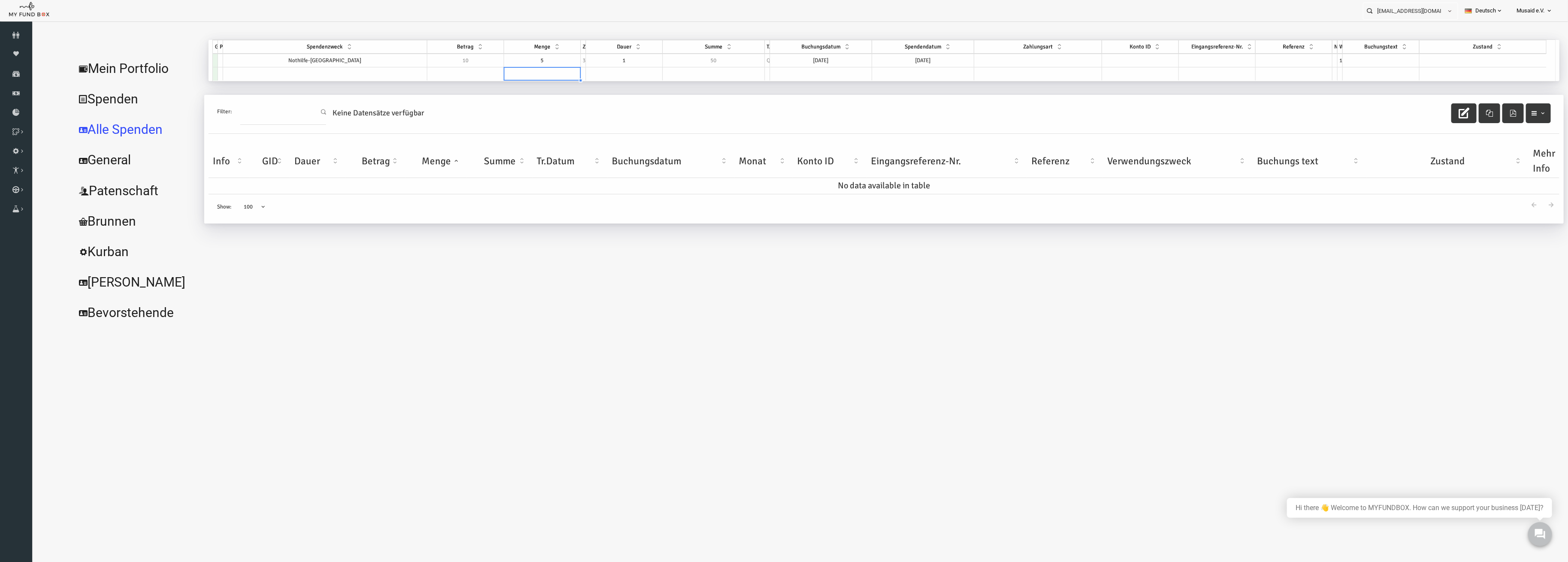
scroll to position [0, 0]
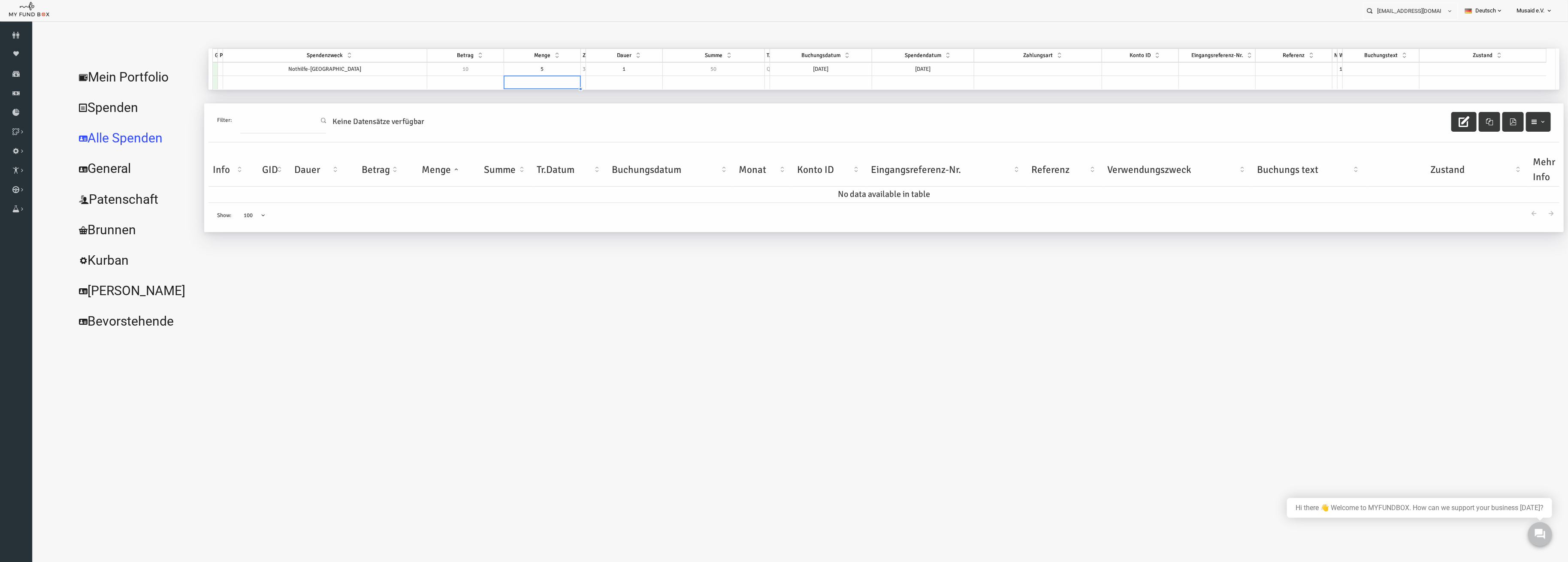
click at [791, 68] on td "[DATE]" at bounding box center [790, 69] width 102 height 13
click at [890, 68] on td "[DATE]" at bounding box center [898, 69] width 103 height 13
type textarea "[DATE]"
click at [890, 68] on td "[DATE]" at bounding box center [898, 69] width 103 height 13
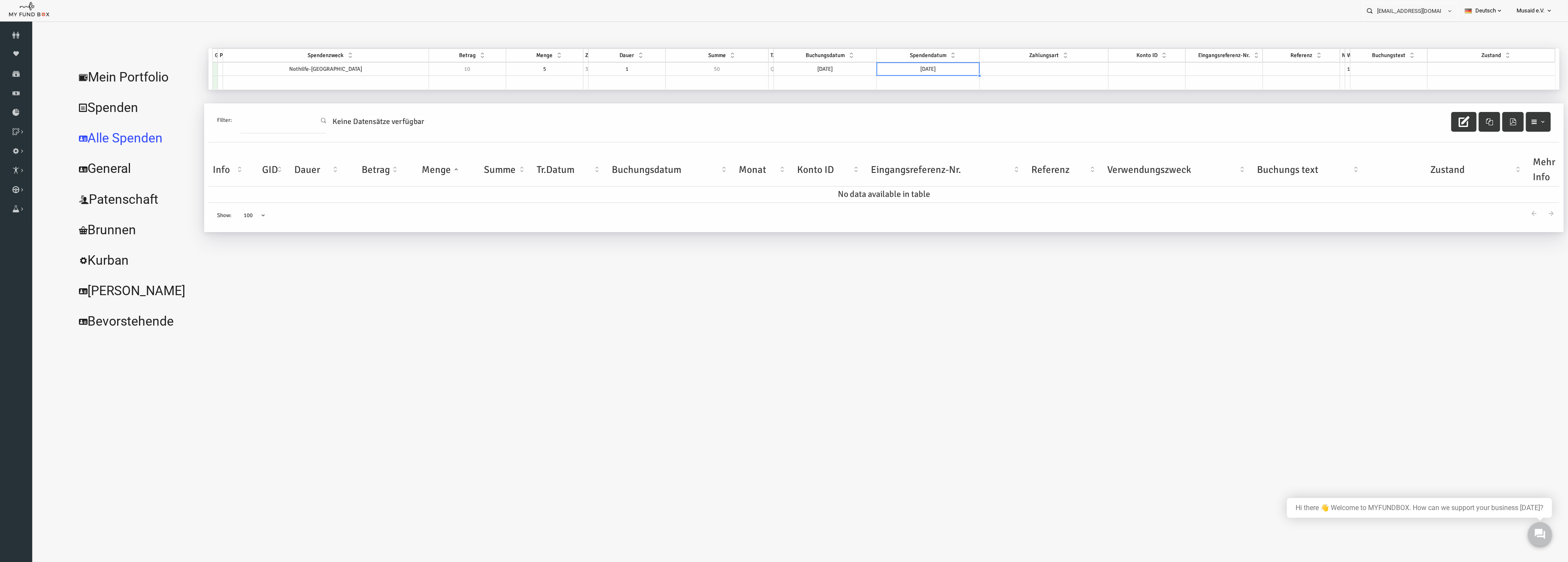
click at [1048, 67] on td at bounding box center [1013, 69] width 129 height 13
click at [1467, 79] on td at bounding box center [1460, 82] width 128 height 13
click at [1462, 71] on td at bounding box center [1460, 69] width 128 height 13
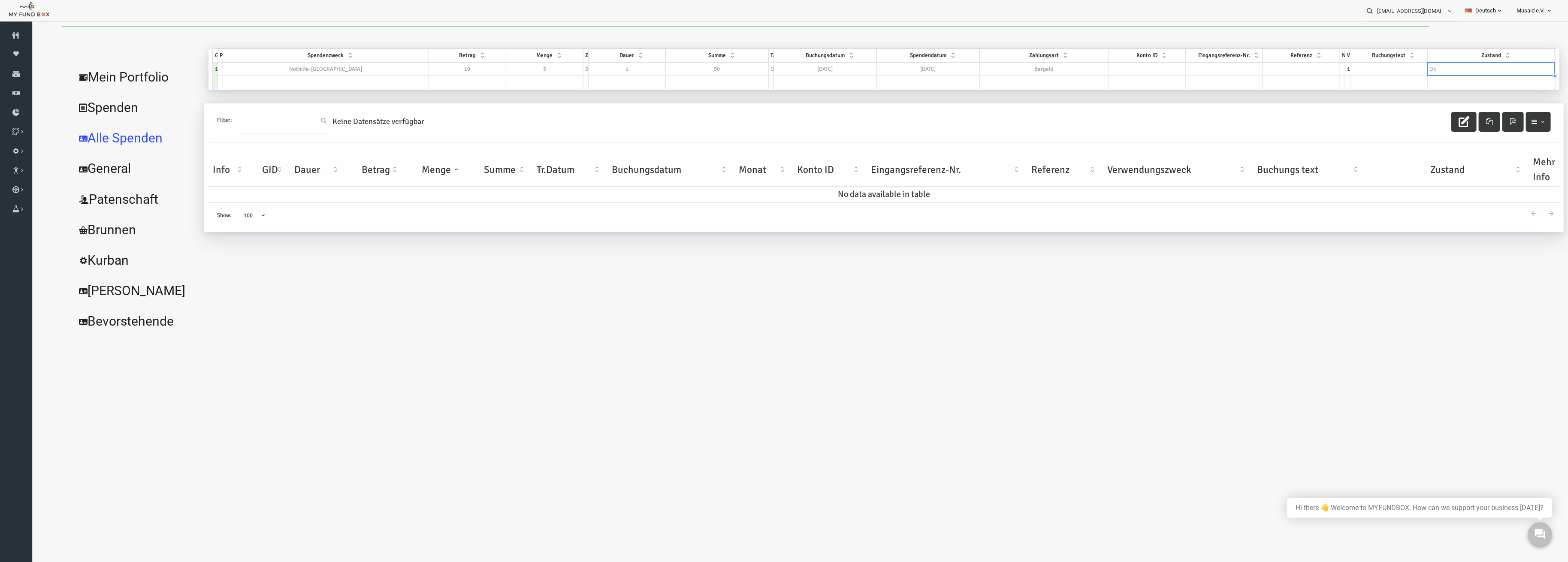
select select "100"
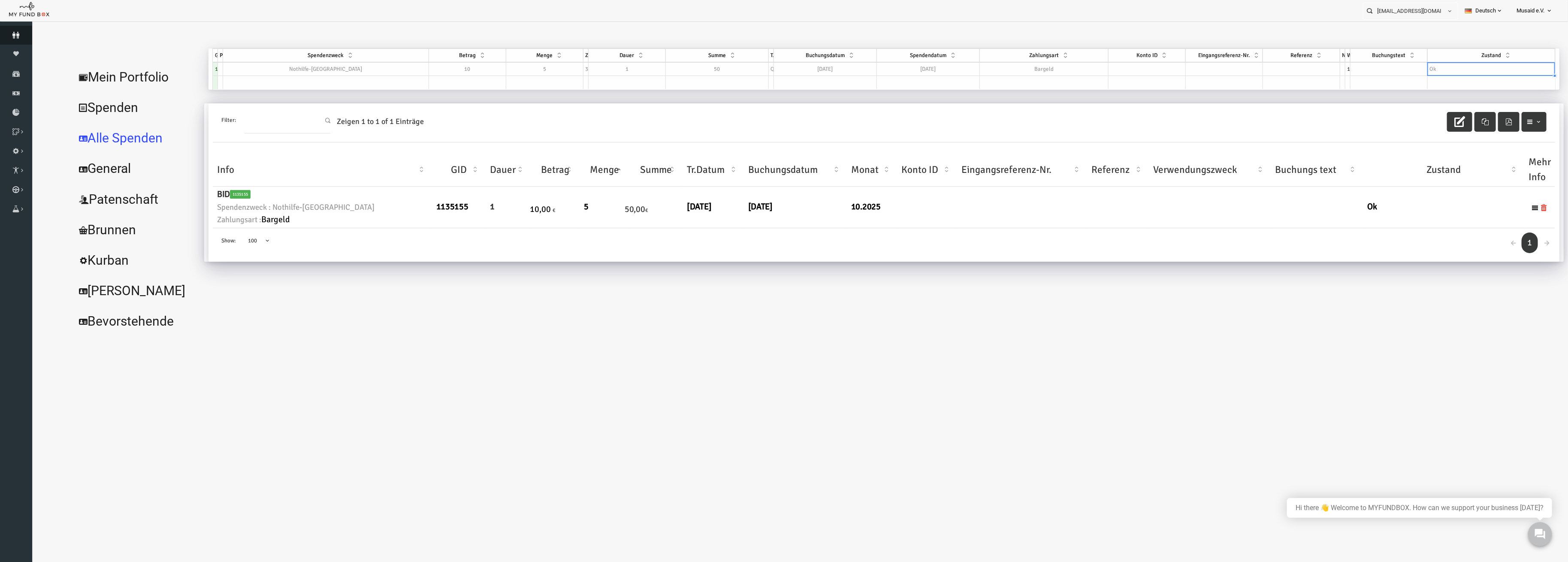
click at [23, 26] on link "Spender" at bounding box center [16, 35] width 32 height 19
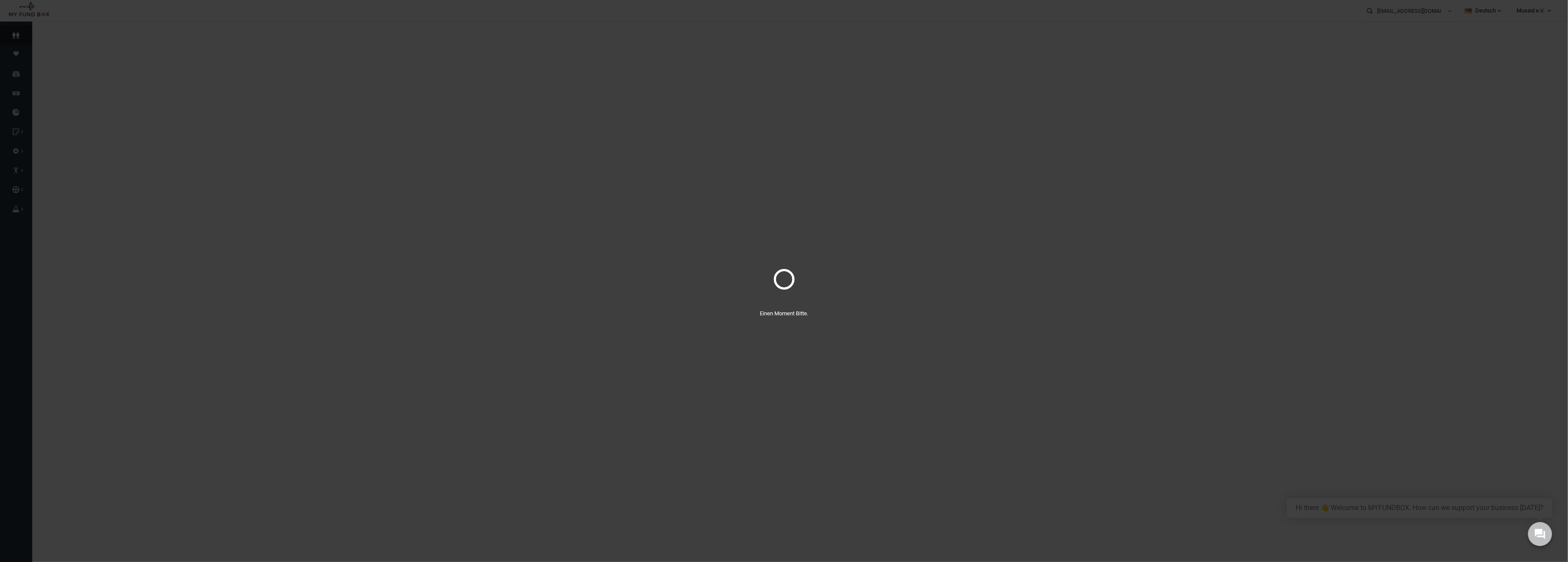
select select "100"
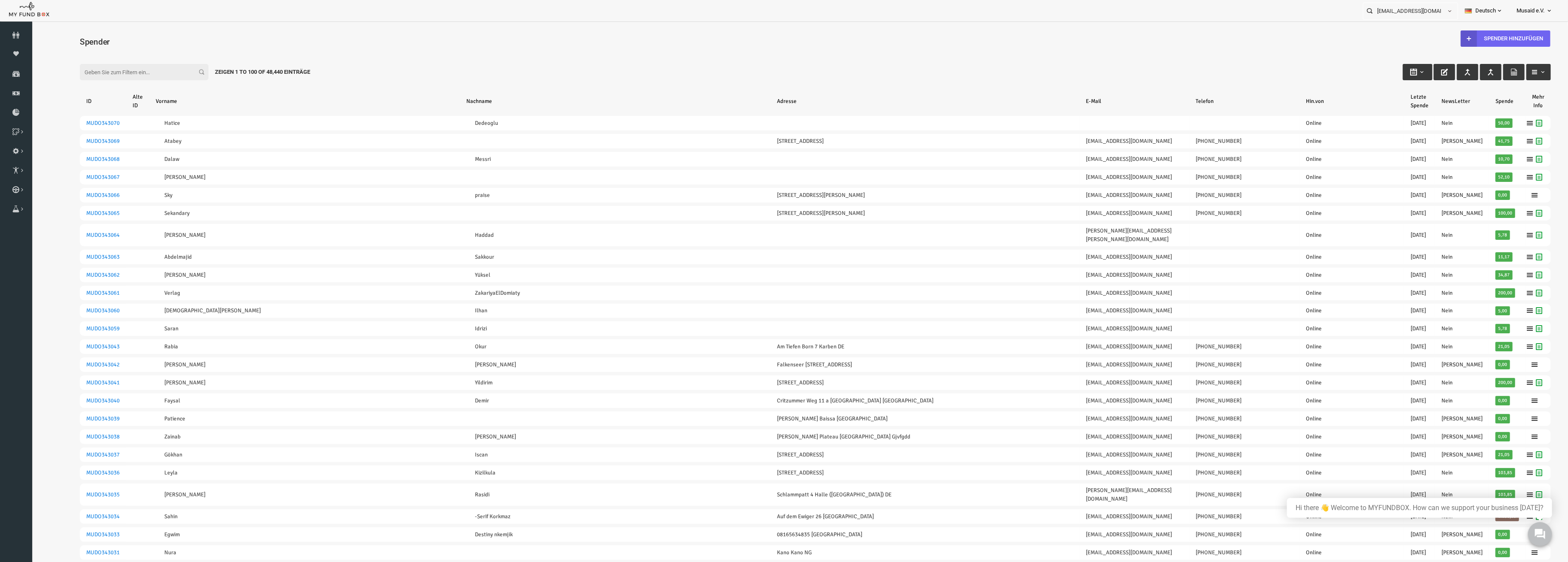
click at [1441, 35] on link "Spender hinzufügen" at bounding box center [1475, 38] width 90 height 16
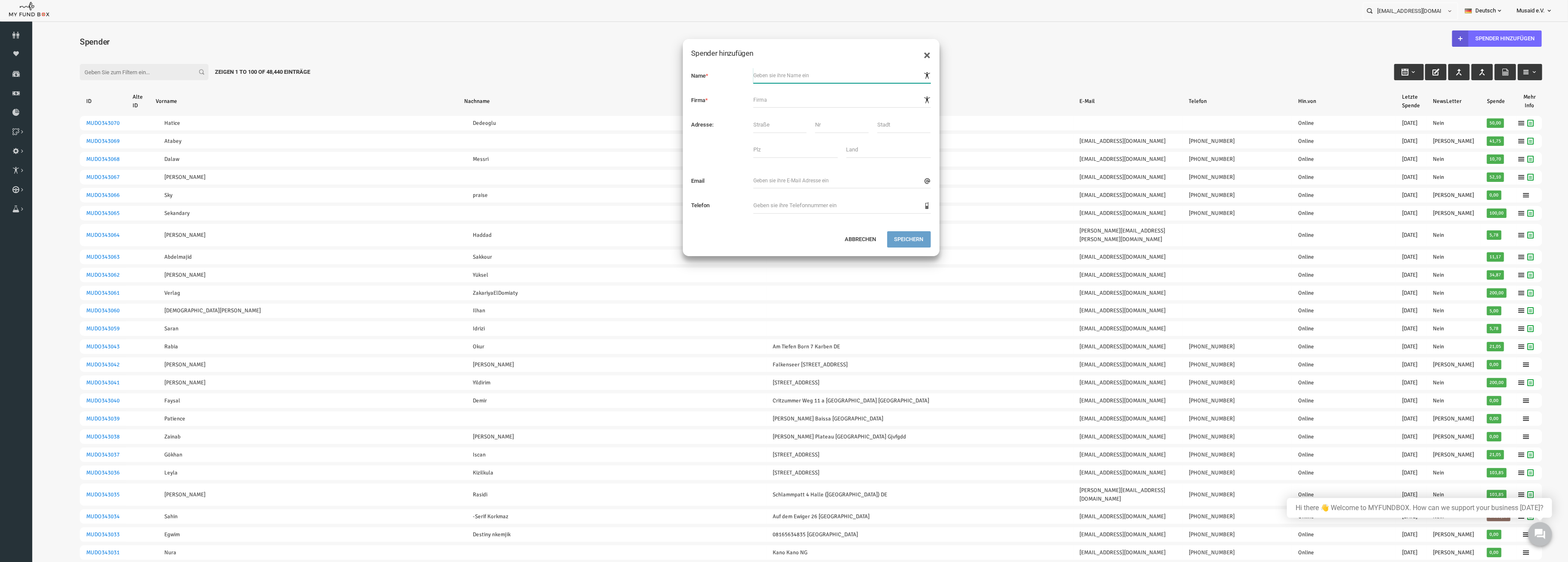
click at [760, 75] on input "text" at bounding box center [811, 75] width 178 height 15
type input "Halis Senre"
click at [884, 239] on div "× Spender hinzufügen Name * Erfolg Firma * Adresse: Email" at bounding box center [780, 155] width 257 height 233
click at [862, 249] on button "Speichern" at bounding box center [878, 254] width 44 height 16
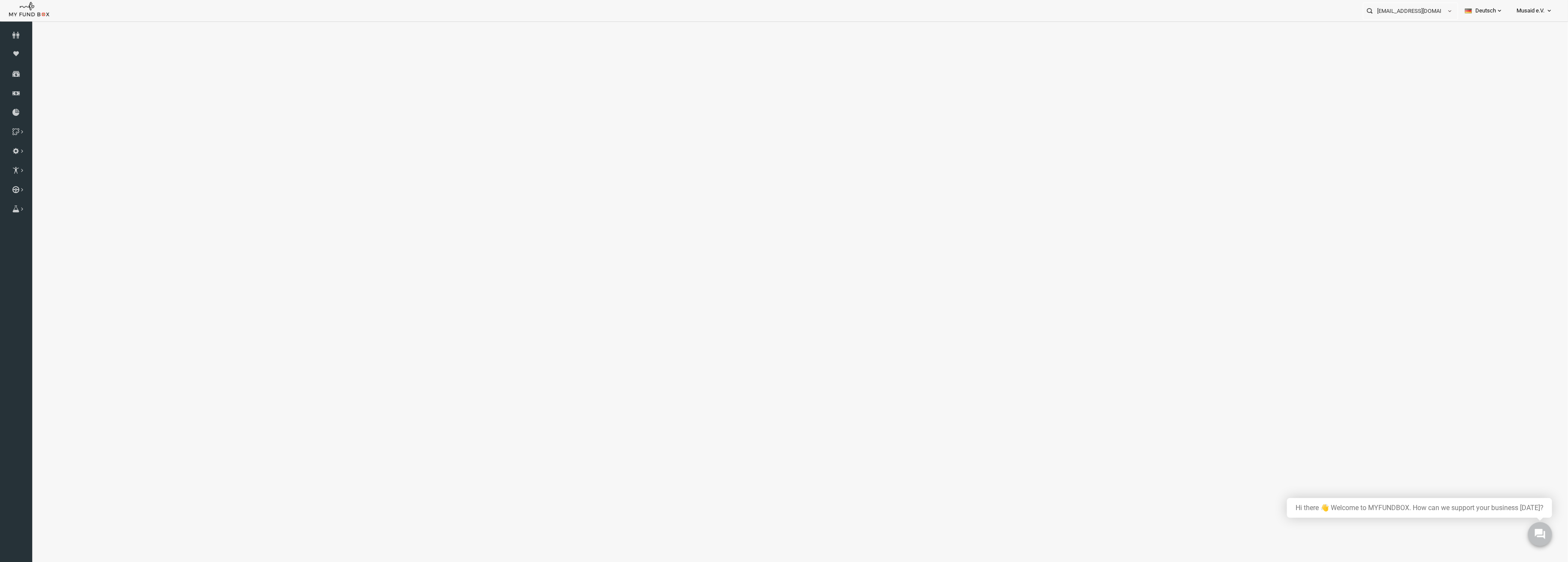
select select "100"
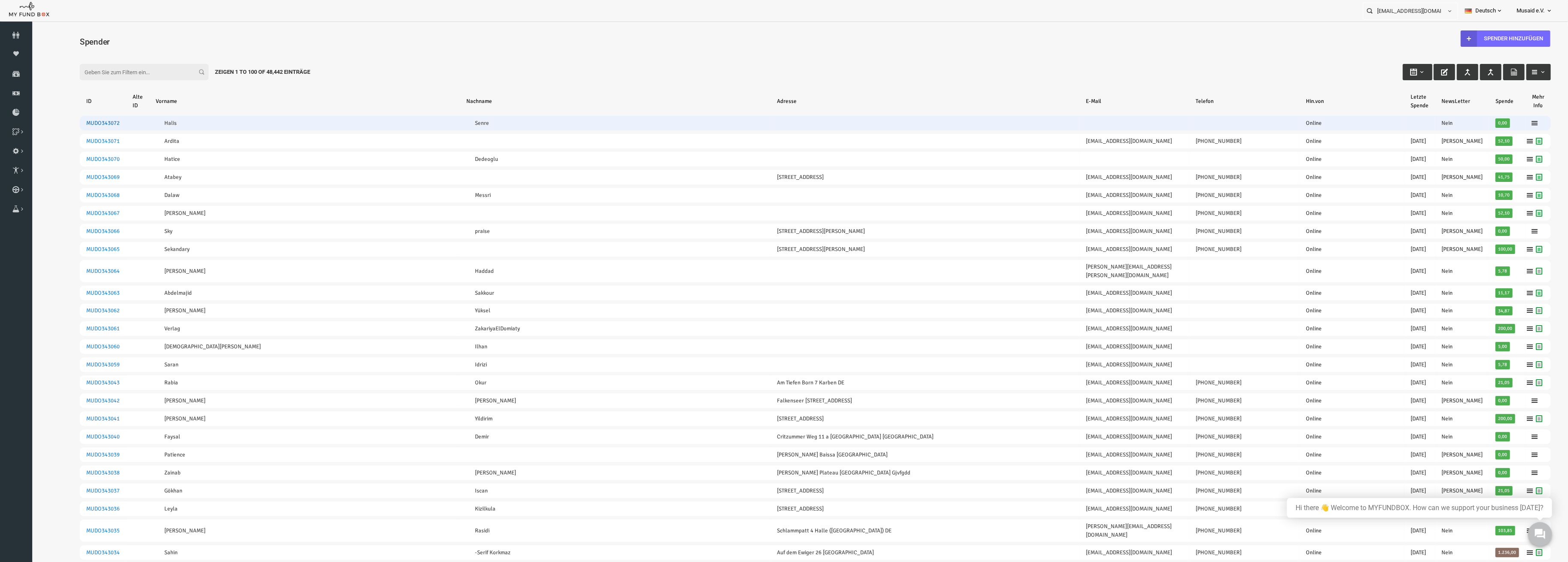
click at [81, 120] on link "MUDO343072" at bounding box center [72, 123] width 34 height 7
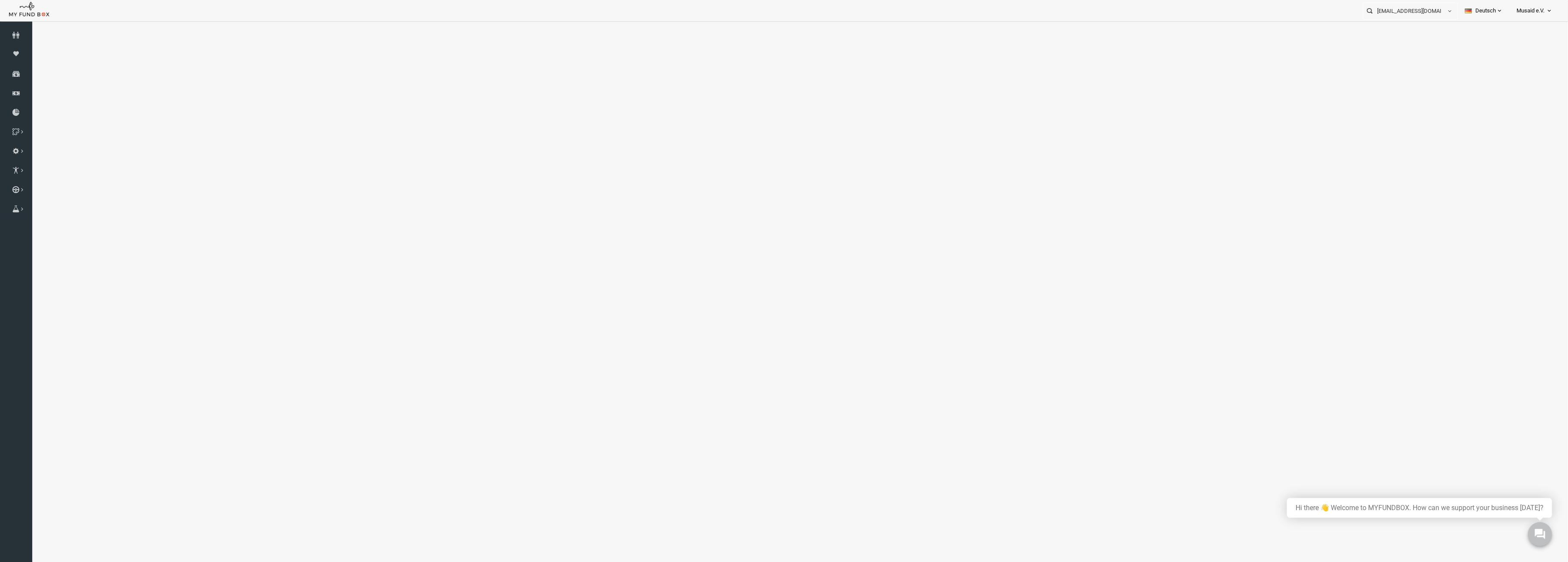
select select "100"
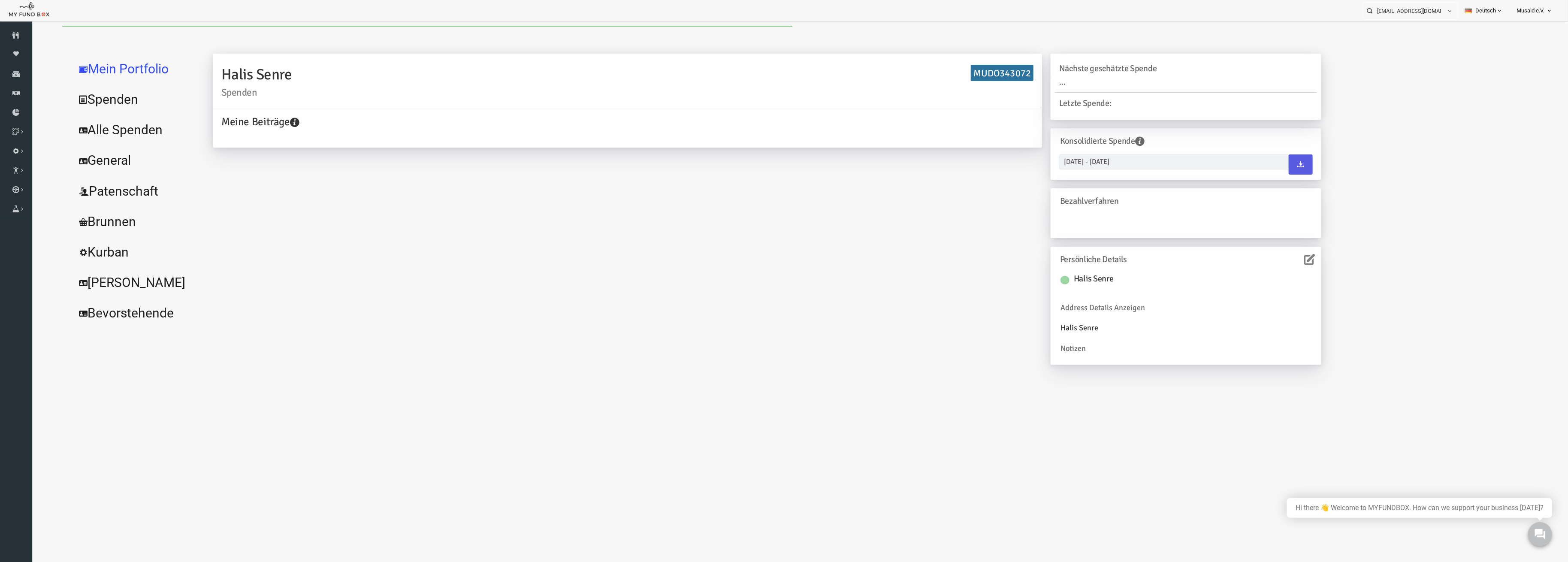
click at [104, 130] on link "Alle Spenden" at bounding box center [104, 130] width 129 height 31
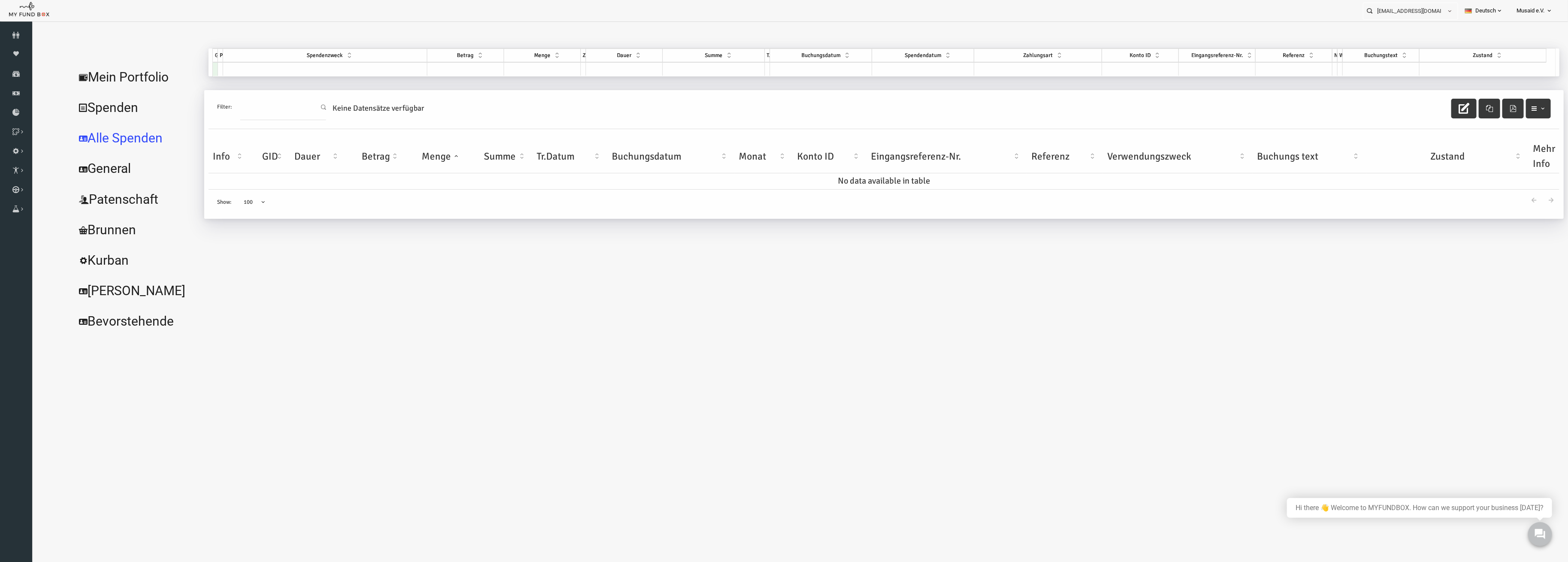
click at [300, 67] on td at bounding box center [295, 69] width 204 height 13
type input "SA"
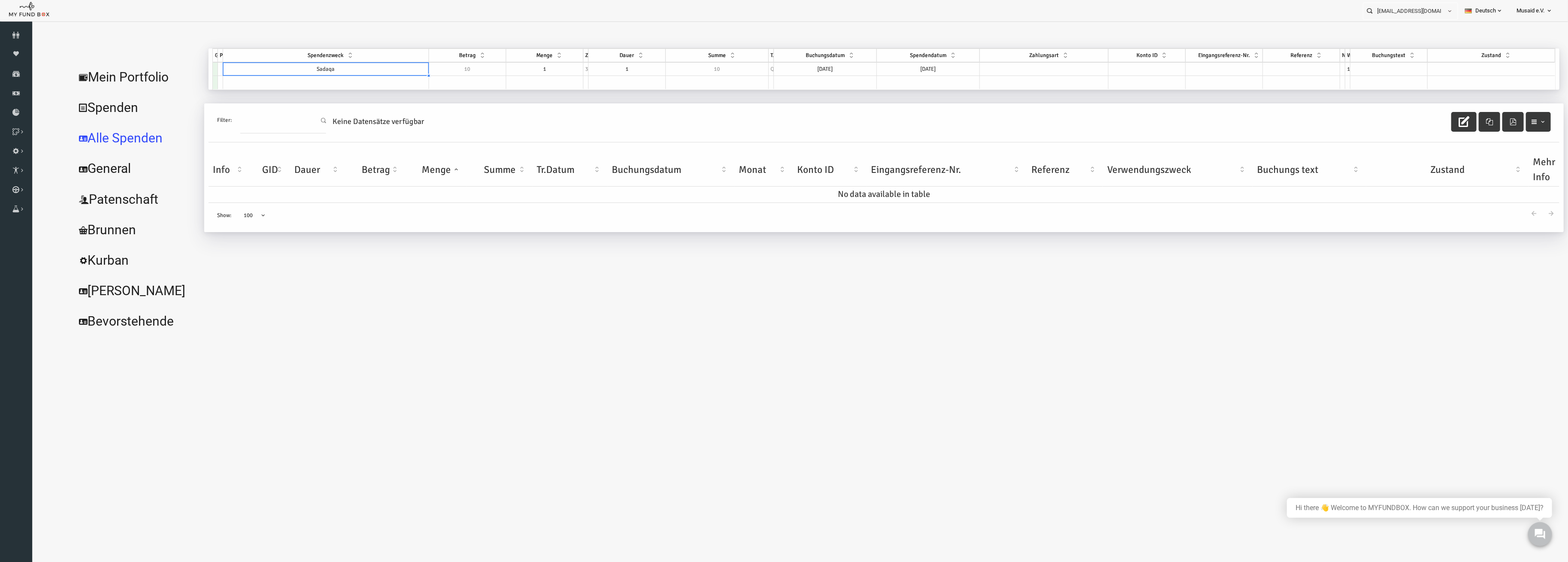
click at [533, 66] on td "1" at bounding box center [514, 69] width 77 height 13
click at [486, 73] on textarea "1" at bounding box center [513, 69] width 78 height 13
click at [476, 73] on textarea "1" at bounding box center [513, 69] width 78 height 13
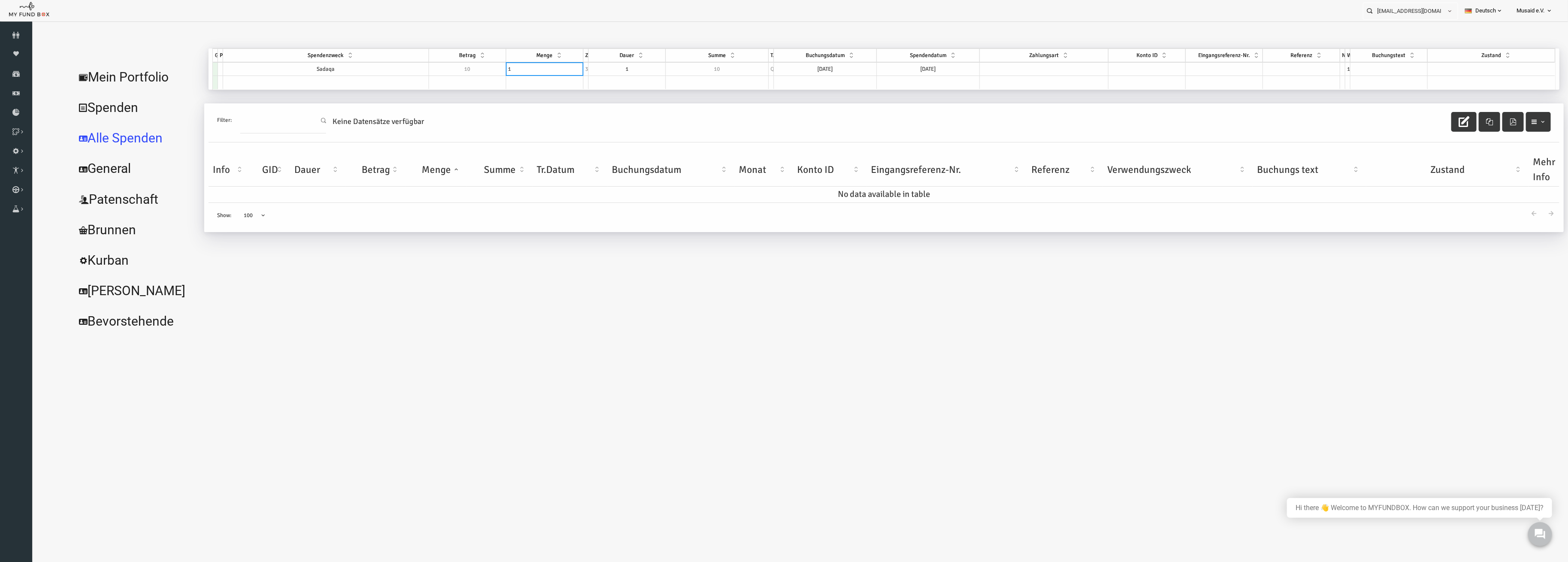
type textarea "10"
click at [786, 67] on td "[DATE]" at bounding box center [790, 69] width 102 height 13
click at [888, 69] on td "[DATE]" at bounding box center [898, 69] width 103 height 13
type textarea "[DATE]"
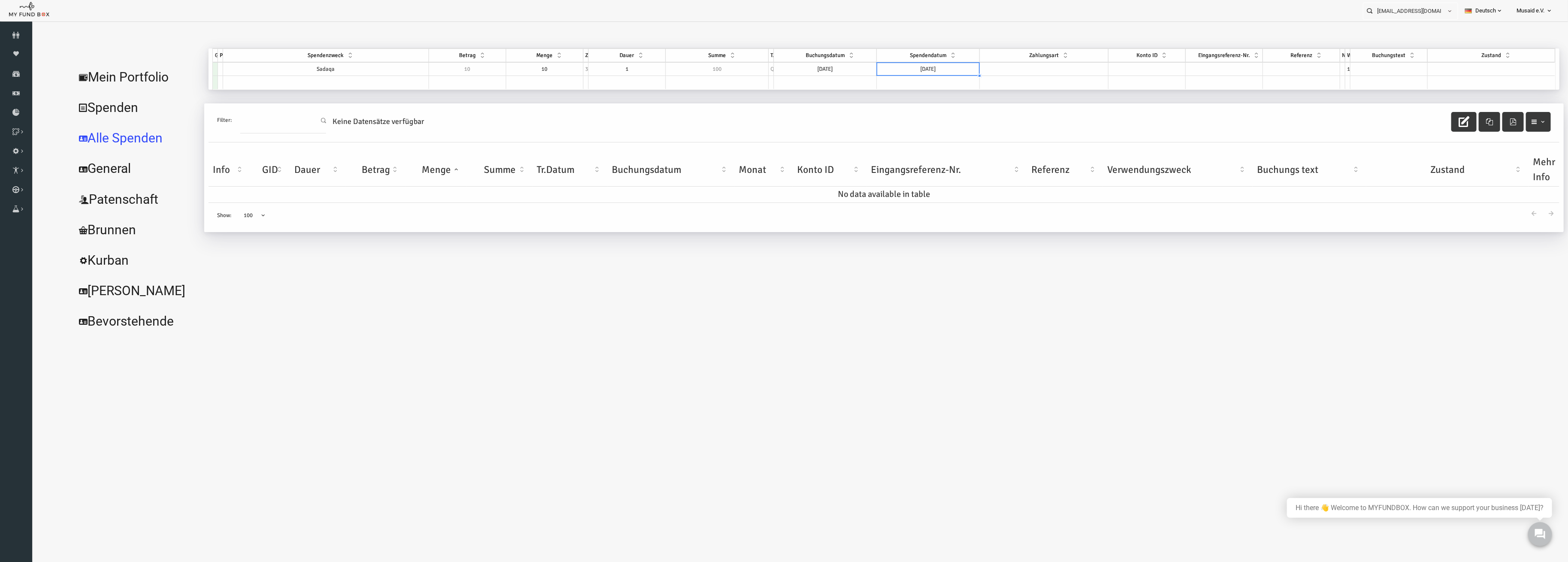
click at [888, 69] on td "[DATE]" at bounding box center [898, 69] width 103 height 13
click at [1014, 65] on td at bounding box center [1013, 69] width 129 height 13
click at [332, 73] on td "Sadaqa" at bounding box center [295, 69] width 206 height 13
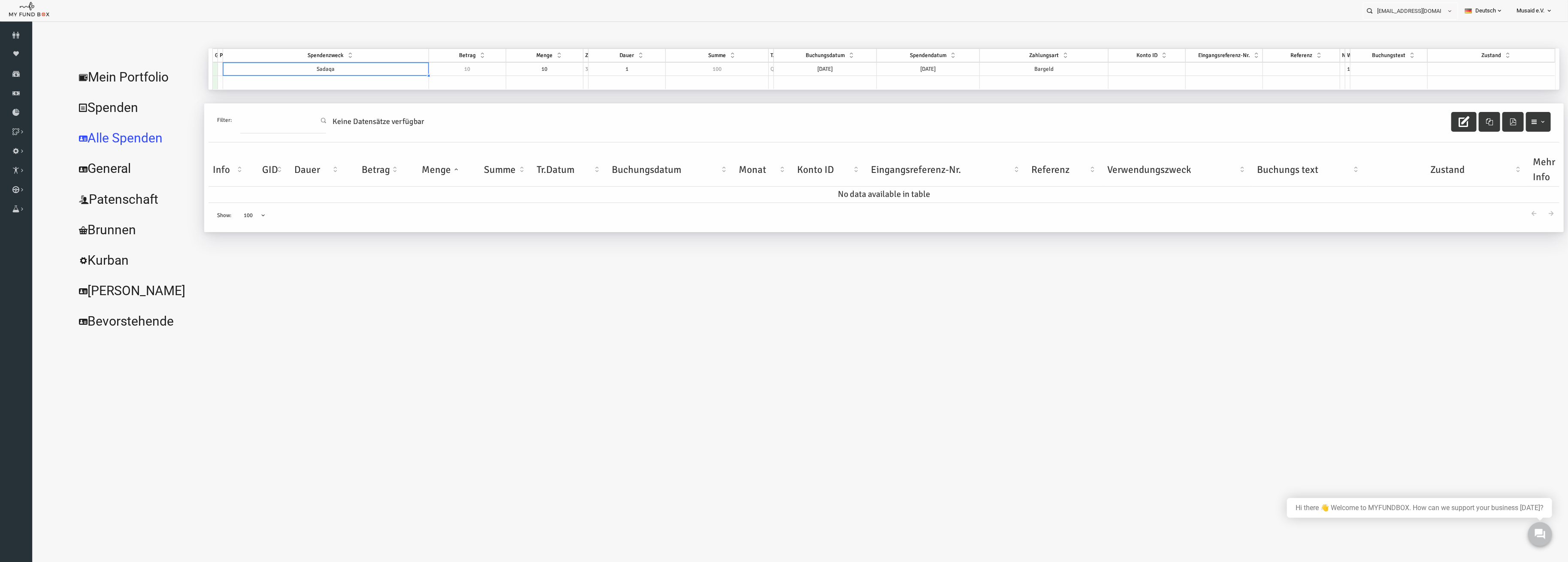
type input "8570"
click at [1445, 67] on td at bounding box center [1460, 69] width 128 height 13
select select "100"
